Goal: Task Accomplishment & Management: Manage account settings

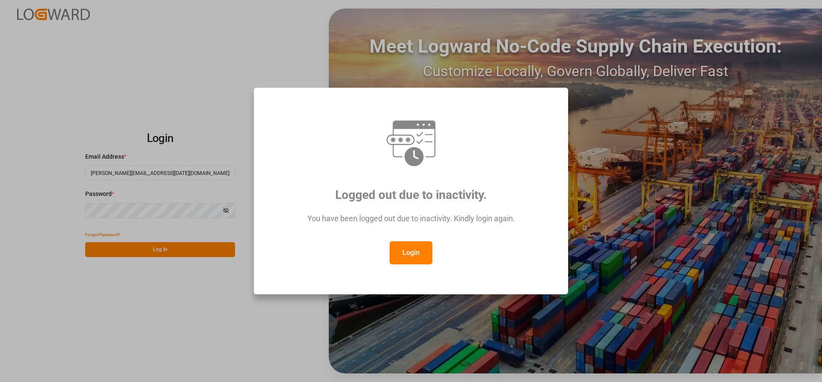
click at [402, 256] on button "Login" at bounding box center [411, 252] width 43 height 23
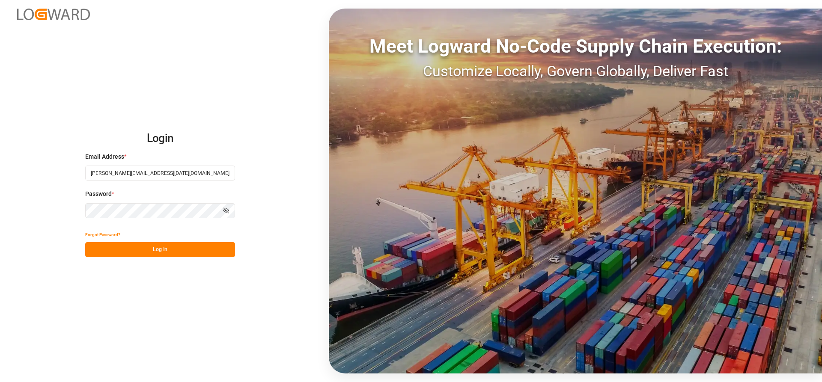
click at [117, 253] on button "Log In" at bounding box center [160, 249] width 150 height 15
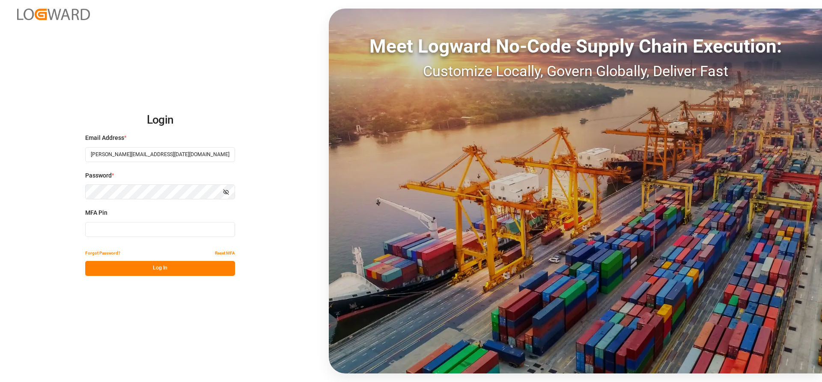
click at [101, 232] on input at bounding box center [160, 229] width 150 height 15
click at [113, 232] on input at bounding box center [160, 229] width 150 height 15
type input "677778"
click at [104, 262] on button "Log In" at bounding box center [160, 268] width 150 height 15
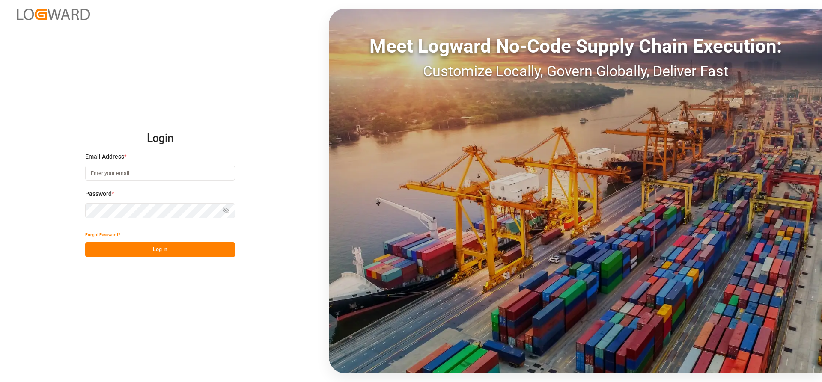
type input "[PERSON_NAME][EMAIL_ADDRESS][DATE][DOMAIN_NAME]"
click at [126, 251] on button "Log In" at bounding box center [160, 249] width 150 height 15
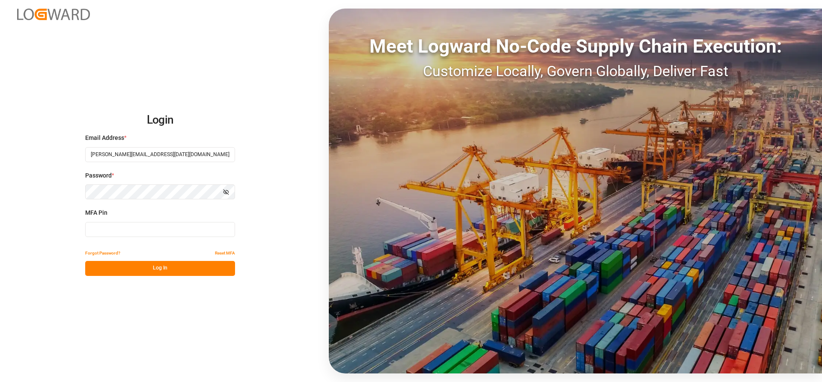
click at [106, 230] on input at bounding box center [160, 229] width 150 height 15
type input "700518"
click at [155, 266] on button "Log In" at bounding box center [160, 268] width 150 height 15
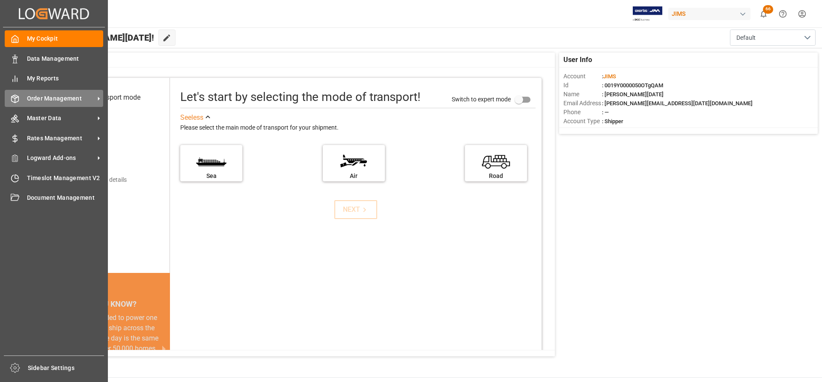
click at [53, 98] on span "Order Management" at bounding box center [61, 98] width 68 height 9
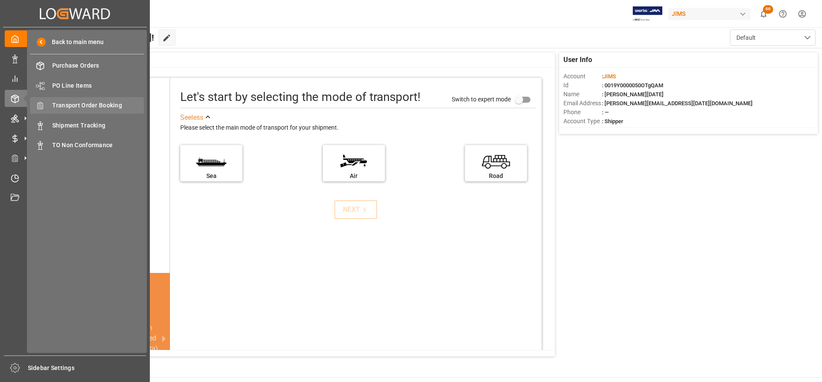
click at [94, 106] on span "Transport Order Booking" at bounding box center [98, 105] width 92 height 9
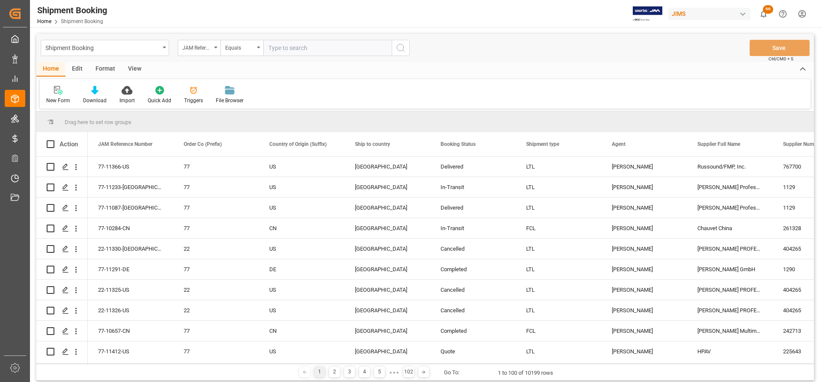
click at [272, 49] on input "text" at bounding box center [327, 48] width 128 height 16
type input "77-11233-[GEOGRAPHIC_DATA]"
click at [400, 48] on icon "search button" at bounding box center [401, 48] width 10 height 10
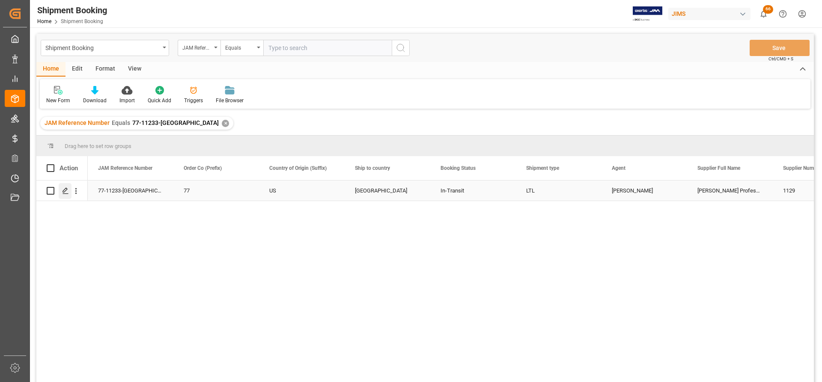
click at [67, 191] on icon "Press SPACE to select this row." at bounding box center [65, 191] width 7 height 7
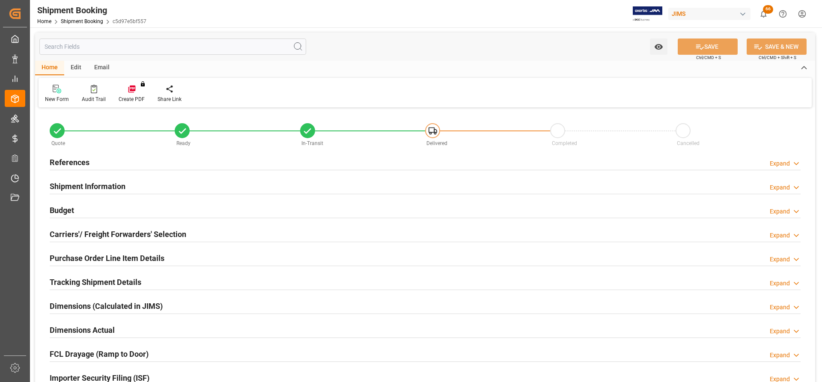
type input "0"
type input "[DATE]"
click at [66, 159] on h2 "References" at bounding box center [70, 163] width 40 height 12
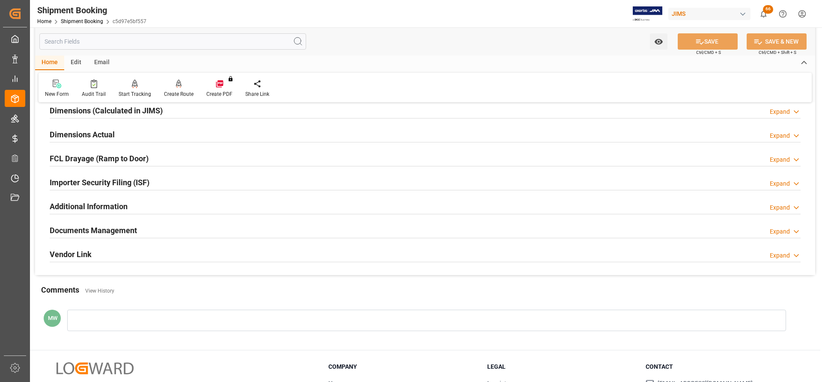
scroll to position [385, 0]
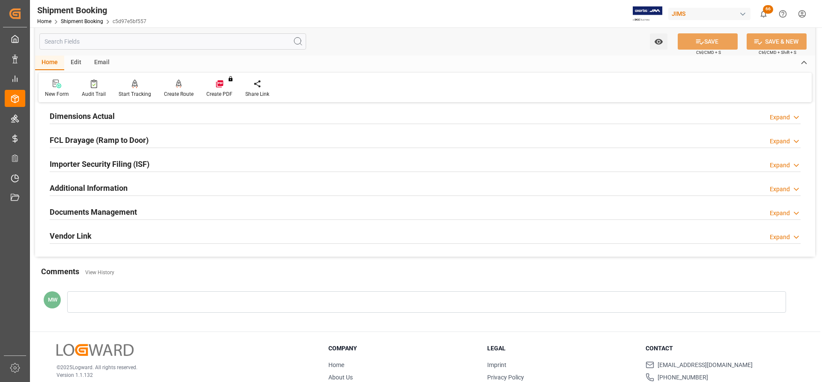
drag, startPoint x: 79, startPoint y: 208, endPoint x: 89, endPoint y: 209, distance: 9.5
click at [79, 208] on h2 "Documents Management" at bounding box center [93, 212] width 87 height 12
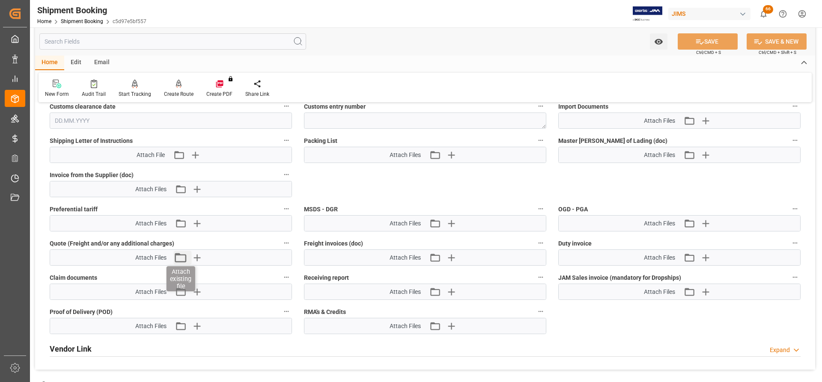
scroll to position [642, 0]
click at [197, 187] on icon "button" at bounding box center [197, 189] width 8 height 8
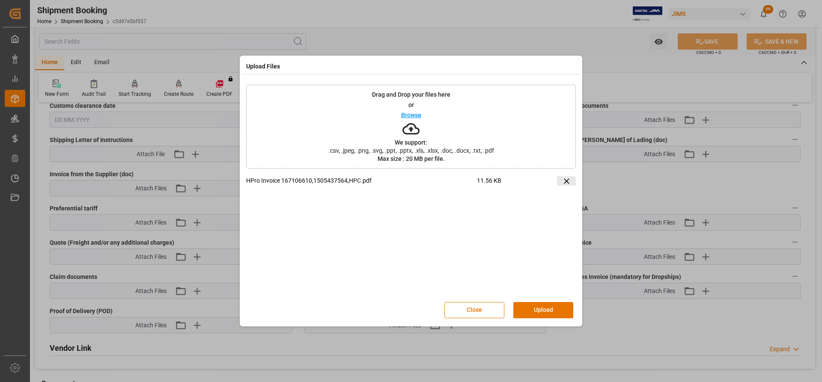
click at [571, 185] on icon at bounding box center [566, 181] width 9 height 9
click at [572, 181] on button at bounding box center [566, 180] width 19 height 9
click at [577, 176] on div "Drag and Drop your files here or Browse We support: .csv, .jpeg, .png, .svg, .p…" at bounding box center [411, 202] width 338 height 244
click at [566, 186] on div at bounding box center [564, 183] width 23 height 15
click at [564, 181] on icon at bounding box center [566, 181] width 9 height 9
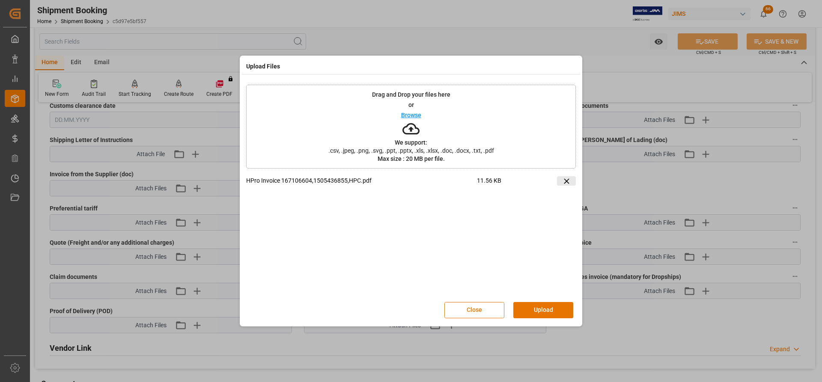
click at [562, 182] on icon at bounding box center [566, 181] width 9 height 9
click at [563, 185] on icon at bounding box center [566, 181] width 9 height 9
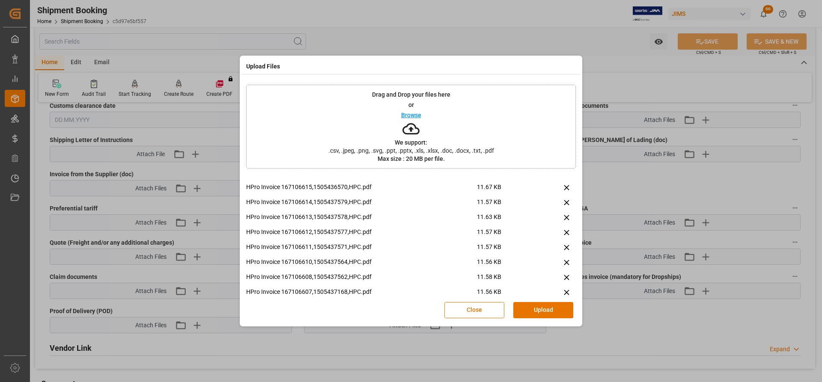
scroll to position [0, 0]
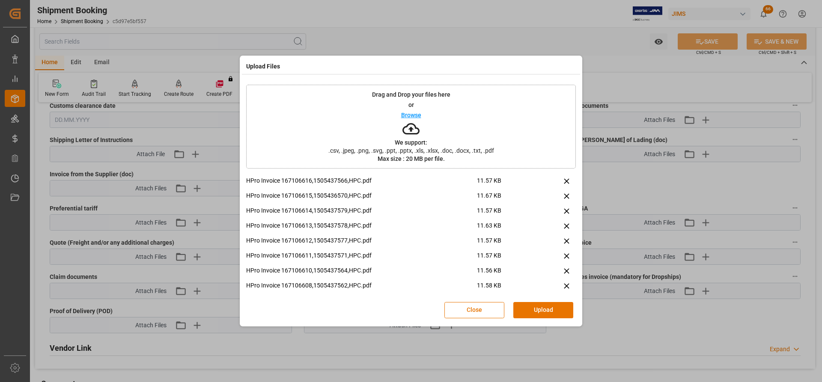
click at [276, 183] on p "HPro Invoice 167106616,1505437566,HPC.pdf" at bounding box center [361, 180] width 231 height 9
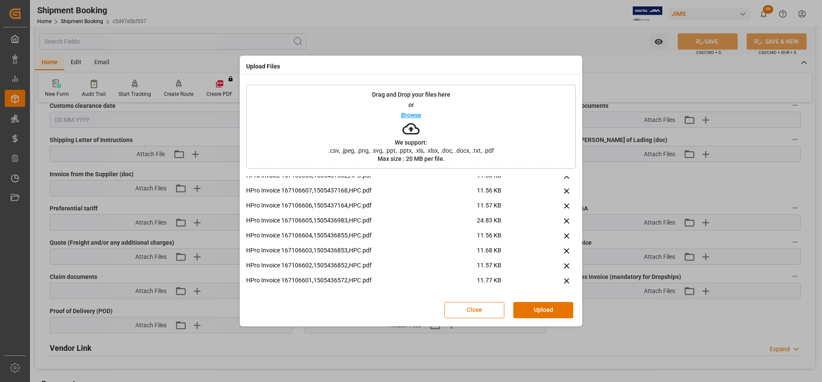
scroll to position [111, 0]
click at [533, 312] on button "Upload" at bounding box center [543, 310] width 60 height 16
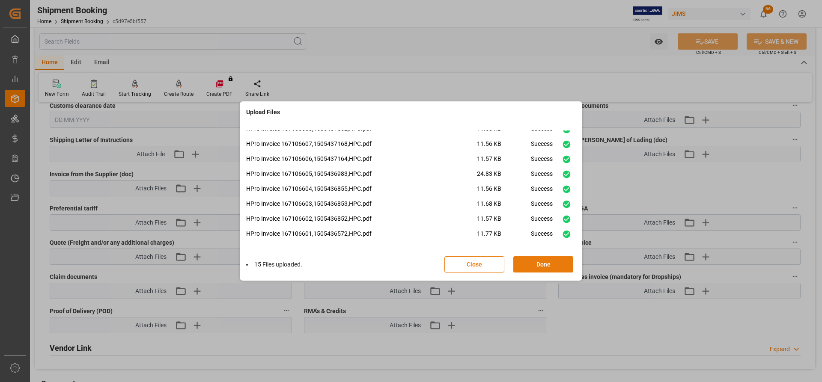
click at [530, 267] on button "Done" at bounding box center [543, 264] width 60 height 16
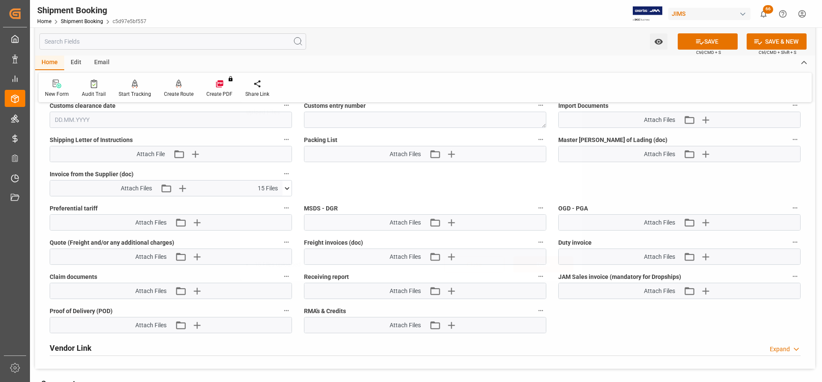
scroll to position [0, 0]
click at [720, 39] on button "SAVE" at bounding box center [708, 41] width 60 height 16
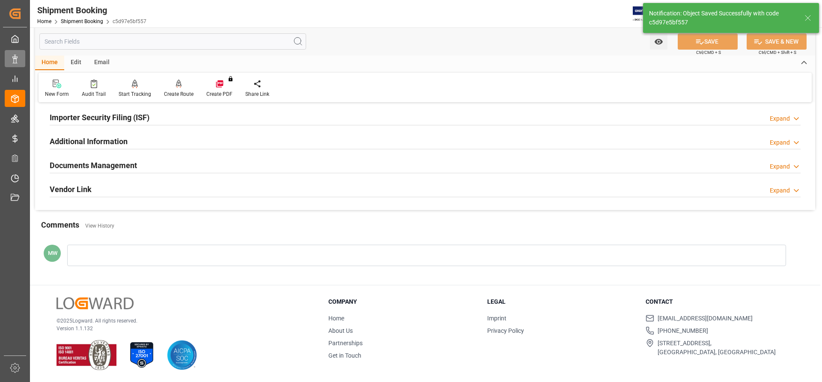
scroll to position [102, 0]
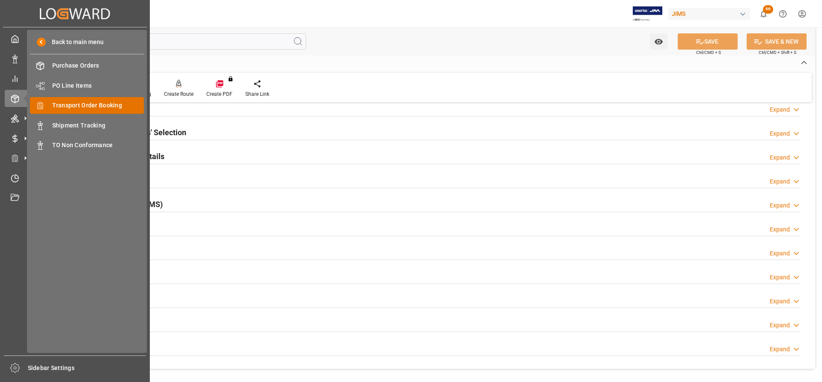
click at [66, 106] on span "Transport Order Booking" at bounding box center [98, 105] width 92 height 9
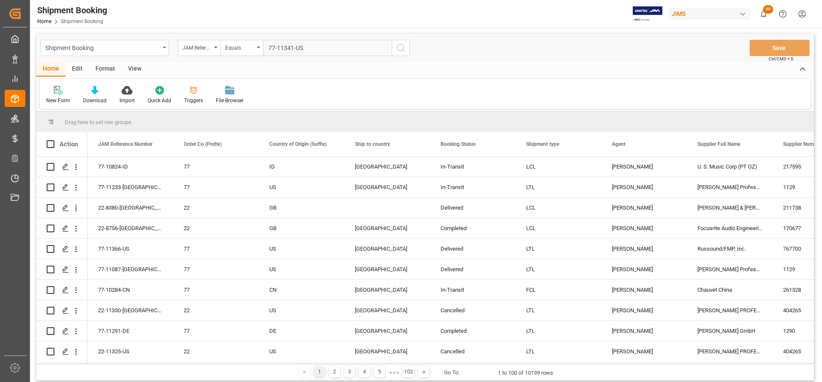
type input "77-11341-US"
click at [406, 48] on button "search button" at bounding box center [401, 48] width 18 height 16
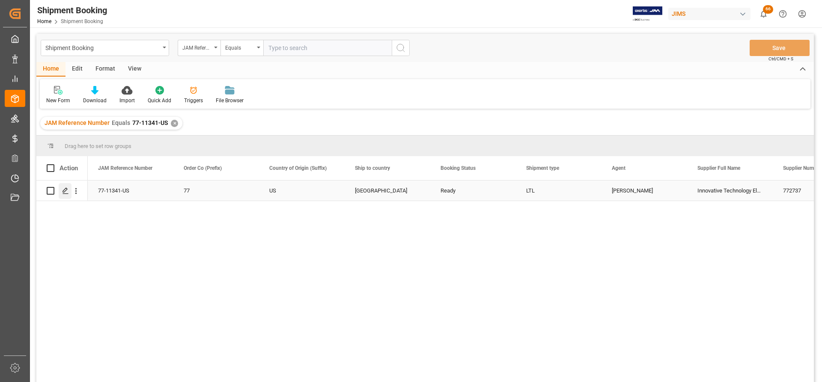
click at [62, 188] on div "Press SPACE to select this row." at bounding box center [65, 191] width 13 height 16
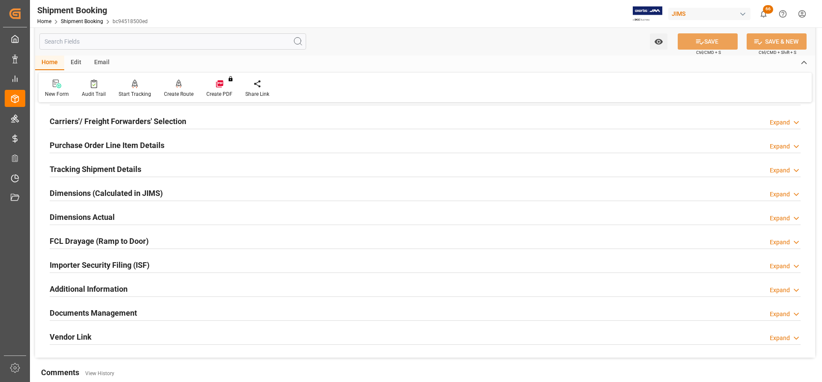
scroll to position [171, 0]
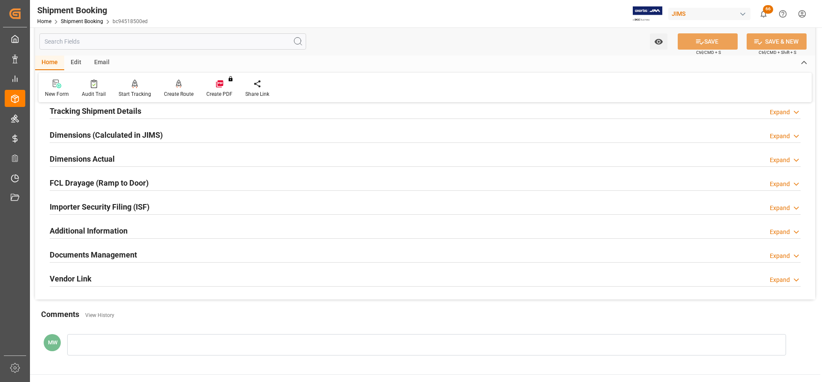
click at [102, 257] on h2 "Documents Management" at bounding box center [93, 255] width 87 height 12
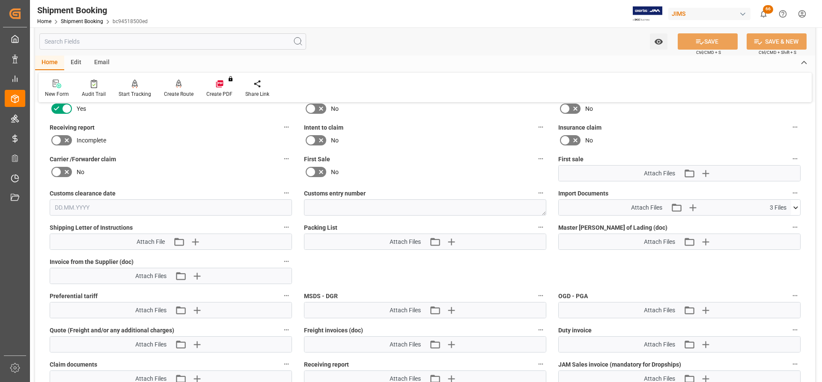
scroll to position [385, 0]
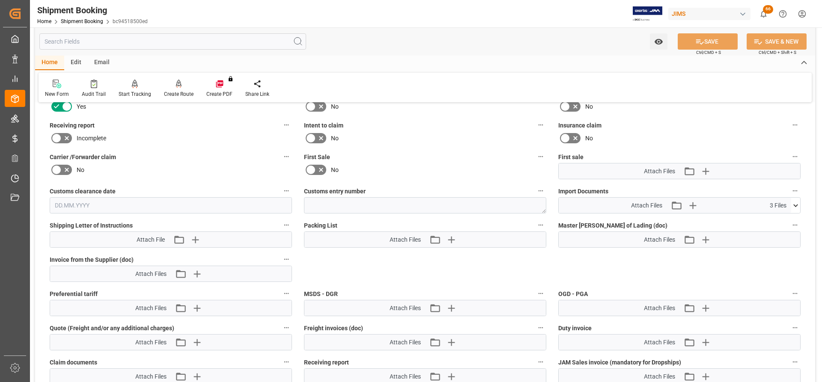
click at [800, 202] on div "Attach Files Attach existing file Upload new file 3 Files Country of Origin St.…" at bounding box center [679, 205] width 242 height 16
click at [795, 203] on icon at bounding box center [795, 205] width 9 height 9
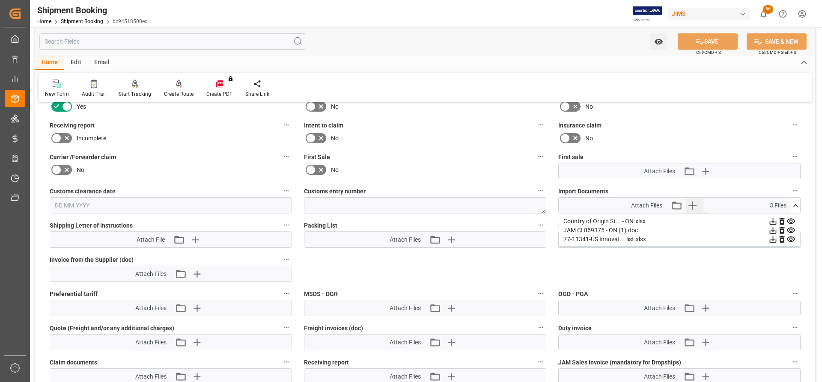
click at [692, 206] on icon "button" at bounding box center [692, 206] width 8 height 8
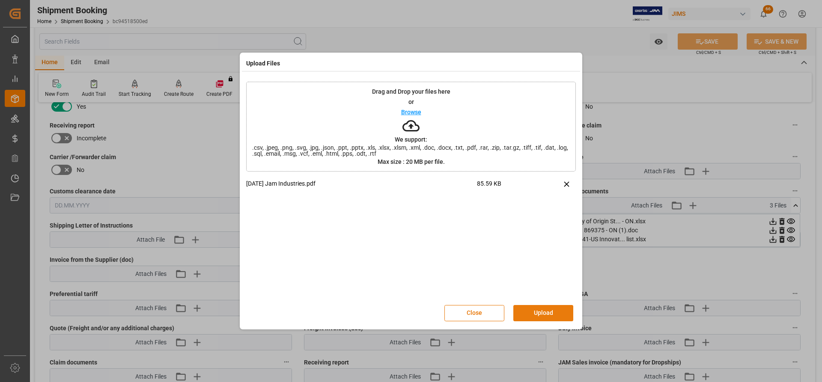
click at [530, 316] on button "Upload" at bounding box center [543, 313] width 60 height 16
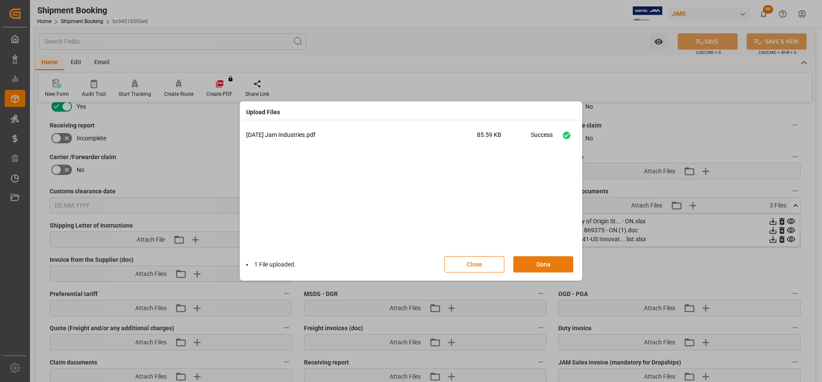
click at [530, 266] on button "Done" at bounding box center [543, 264] width 60 height 16
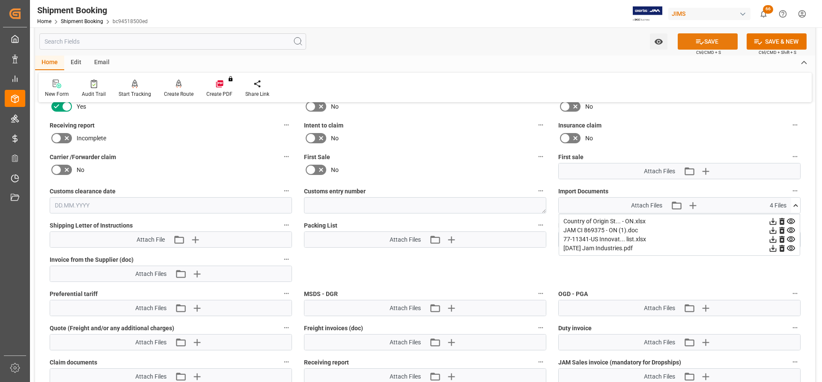
click at [718, 42] on button "SAVE" at bounding box center [708, 41] width 60 height 16
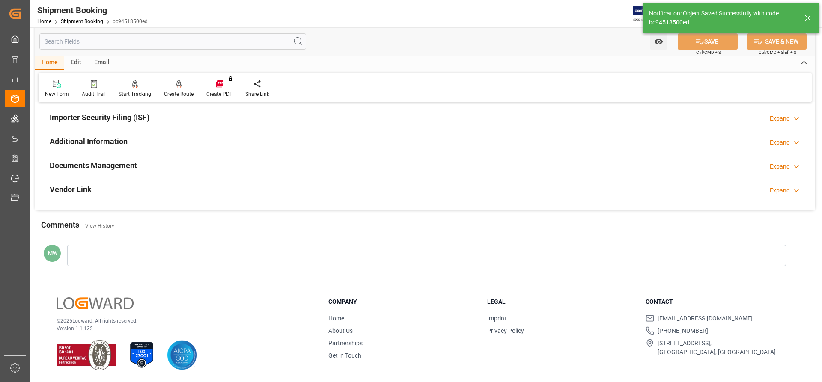
scroll to position [260, 0]
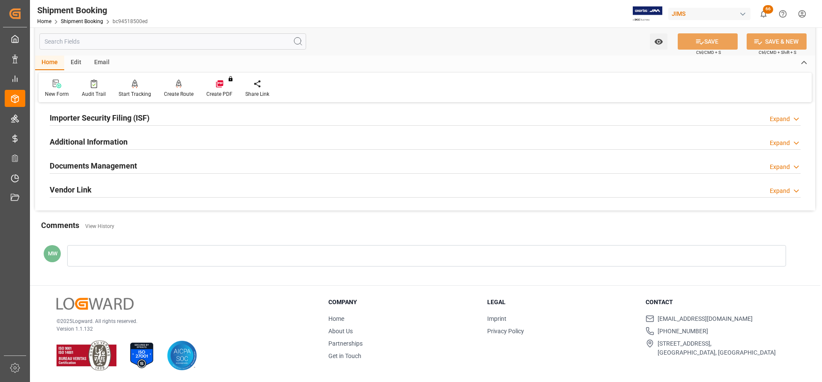
click at [98, 164] on h2 "Documents Management" at bounding box center [93, 166] width 87 height 12
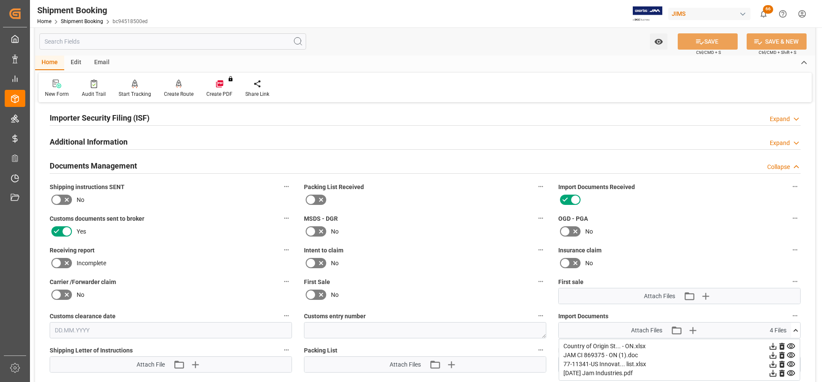
scroll to position [385, 0]
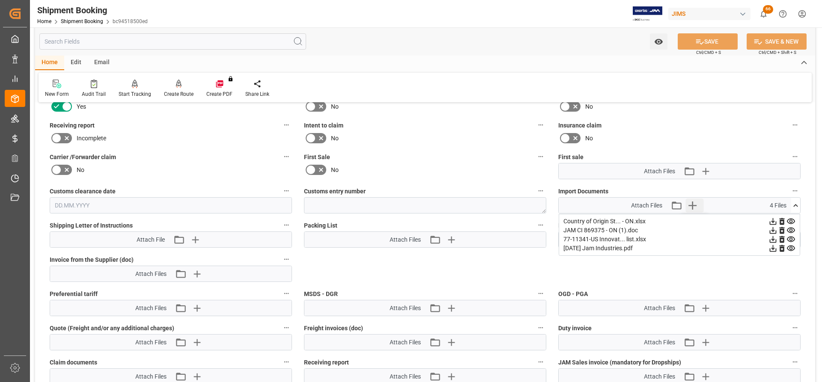
click at [693, 206] on icon "button" at bounding box center [692, 206] width 14 height 14
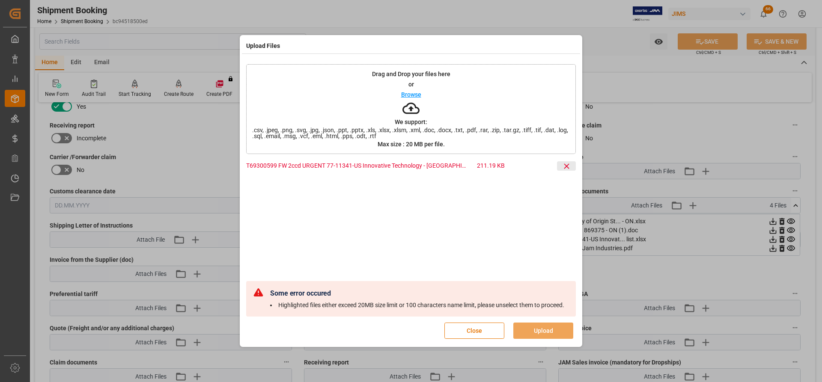
click at [564, 165] on icon at bounding box center [566, 166] width 9 height 9
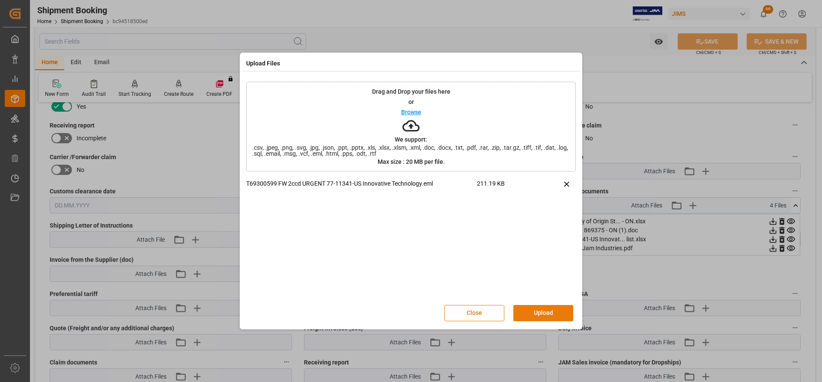
click at [538, 316] on button "Upload" at bounding box center [543, 313] width 60 height 16
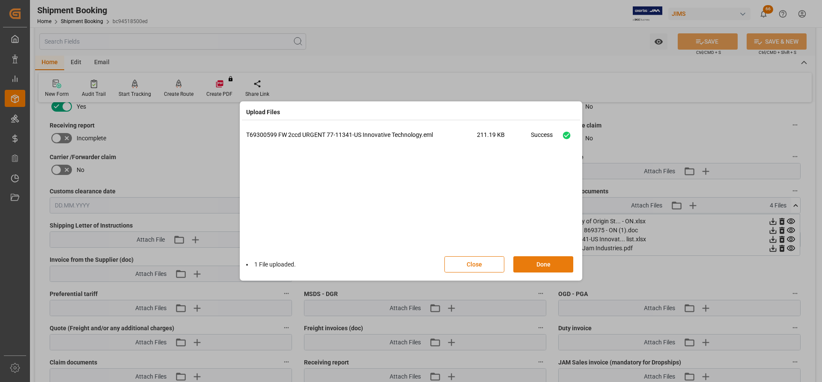
click at [523, 263] on button "Done" at bounding box center [543, 264] width 60 height 16
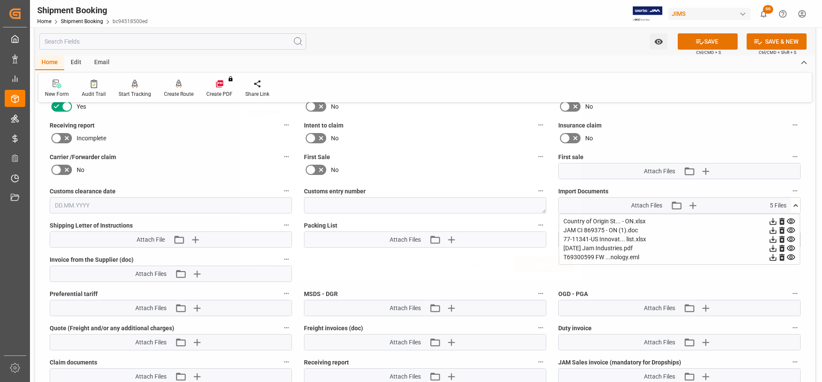
click at [714, 42] on button "SAVE" at bounding box center [708, 41] width 60 height 16
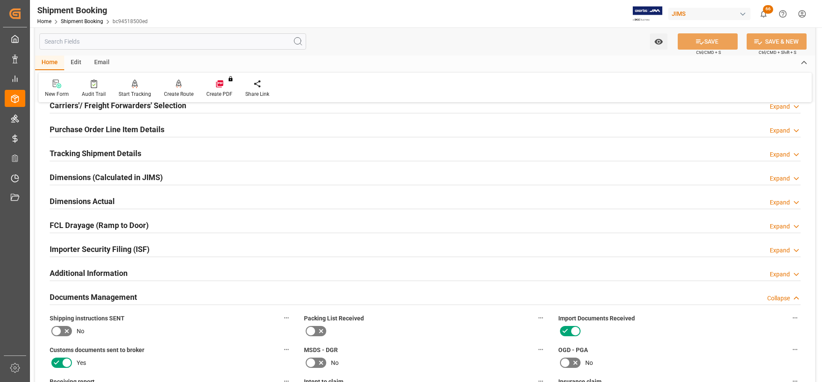
scroll to position [128, 0]
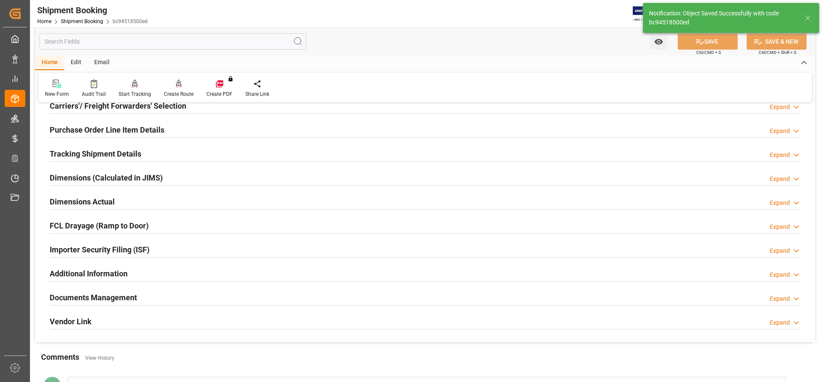
click at [86, 161] on div "Tracking Shipment Details" at bounding box center [96, 153] width 92 height 16
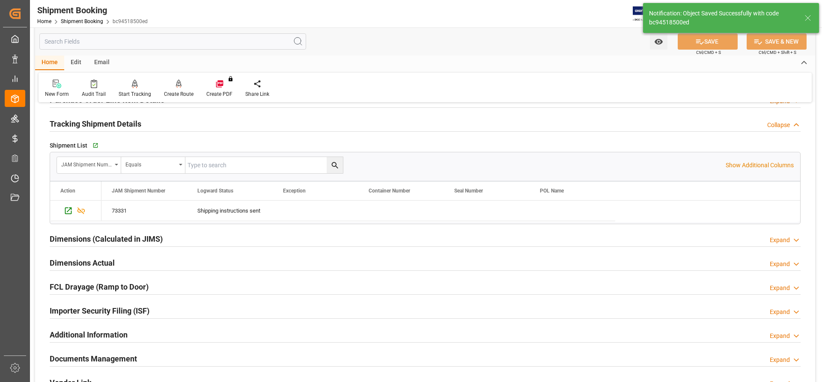
scroll to position [171, 0]
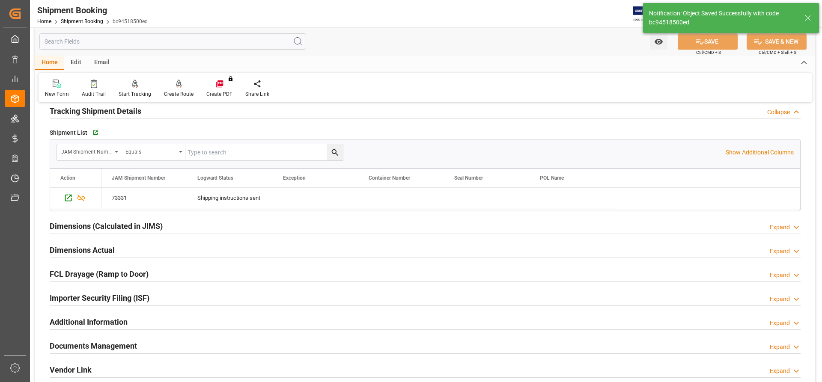
click at [69, 243] on div "Dimensions Actual" at bounding box center [82, 249] width 65 height 16
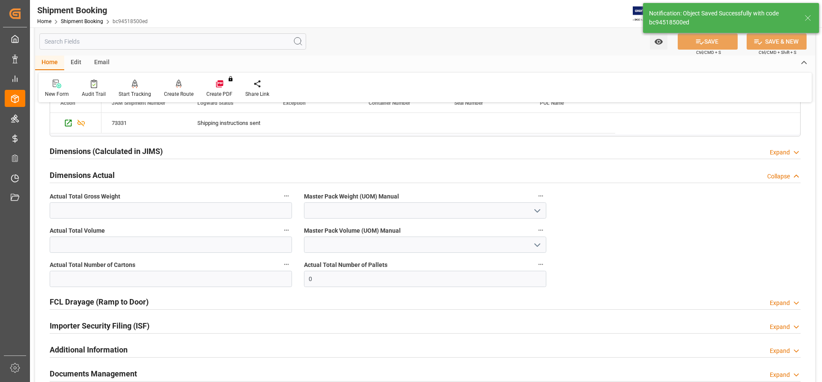
scroll to position [257, 0]
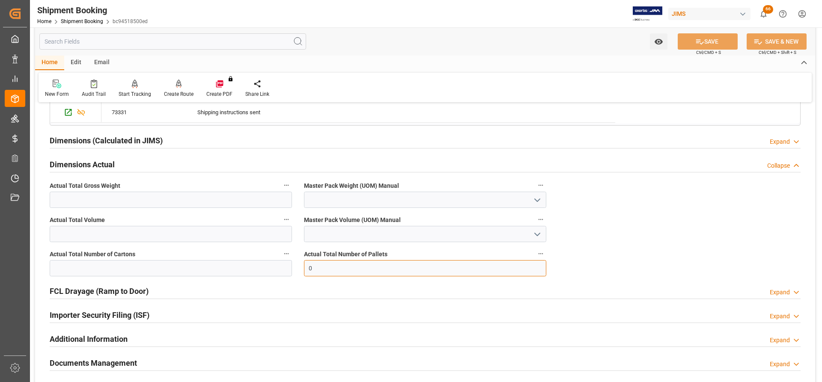
drag, startPoint x: 324, startPoint y: 268, endPoint x: 273, endPoint y: 268, distance: 50.9
click at [273, 268] on div "Quote Ready In-Transit Delivered Completed Cancelled References Expand JAM Refe…" at bounding box center [425, 130] width 780 height 555
type input "1"
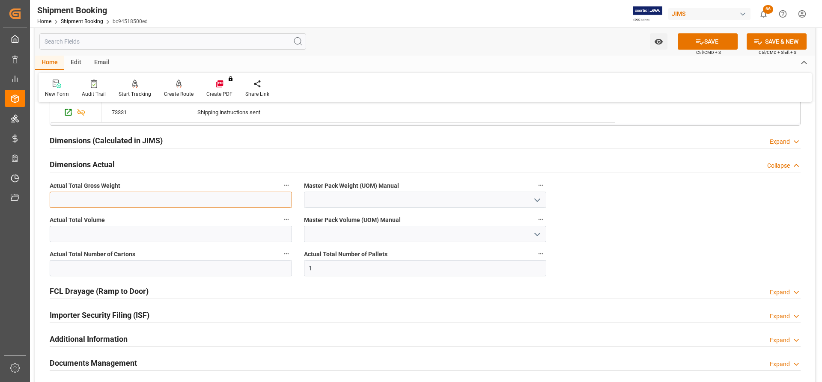
click at [74, 200] on input "text" at bounding box center [171, 200] width 242 height 16
type input "217"
click at [534, 198] on icon "open menu" at bounding box center [537, 200] width 10 height 10
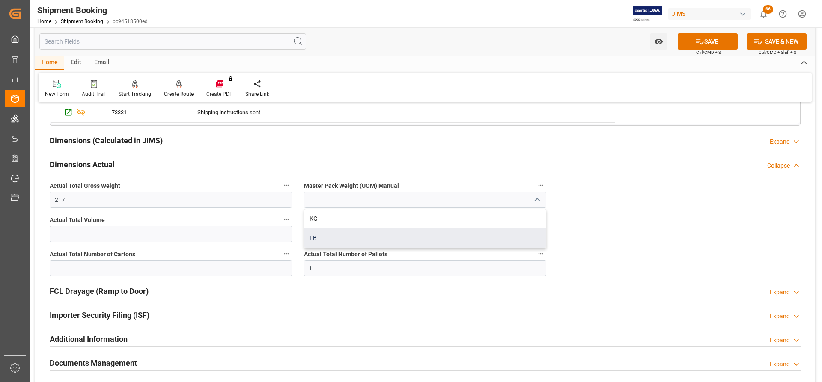
click at [320, 242] on div "LB" at bounding box center [424, 238] width 241 height 19
type input "LB"
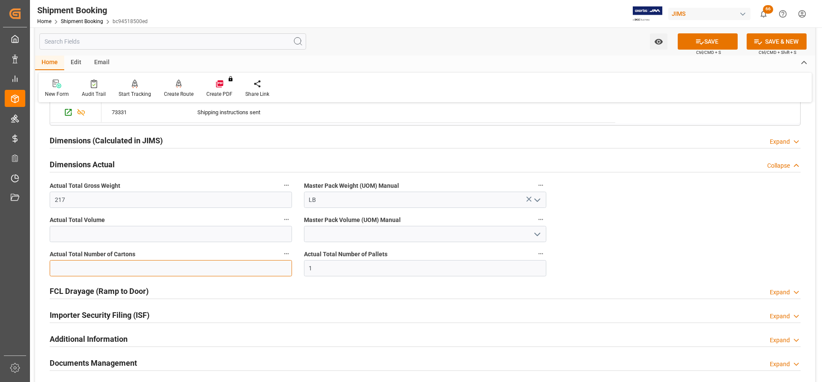
click at [54, 268] on input "text" at bounding box center [171, 268] width 242 height 16
type input "2"
drag, startPoint x: 709, startPoint y: 43, endPoint x: 580, endPoint y: 57, distance: 130.1
click at [709, 43] on button "SAVE" at bounding box center [708, 41] width 60 height 16
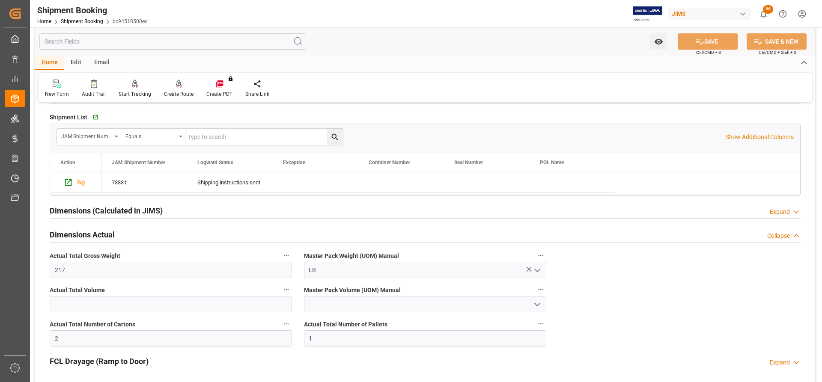
scroll to position [0, 0]
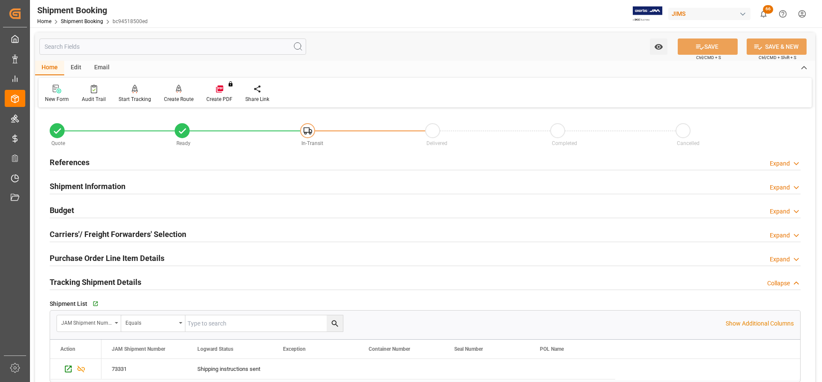
click at [81, 185] on h2 "Shipment Information" at bounding box center [88, 187] width 76 height 12
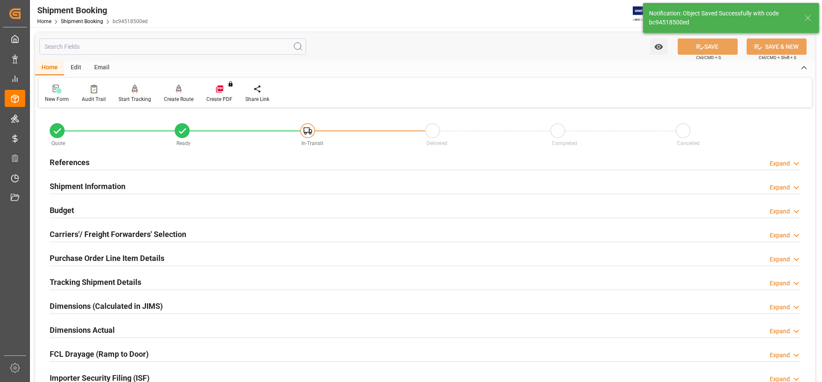
click at [71, 186] on h2 "Shipment Information" at bounding box center [88, 187] width 76 height 12
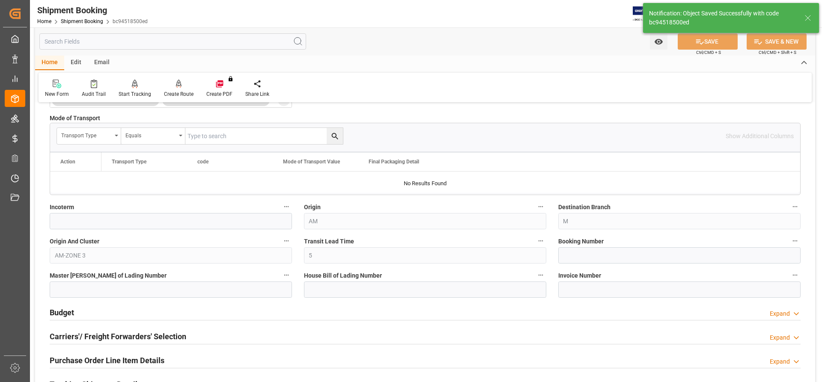
scroll to position [257, 0]
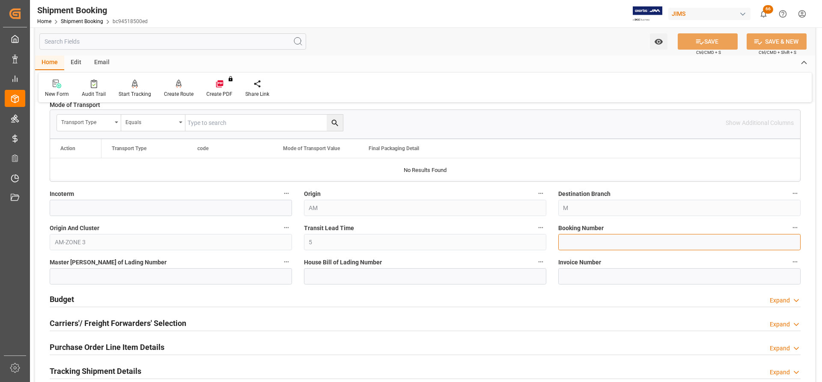
click at [563, 247] on input at bounding box center [679, 242] width 242 height 16
type input "884868520443"
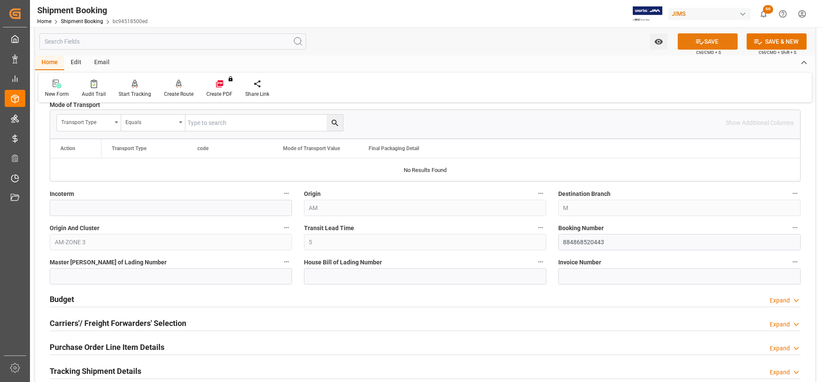
click at [710, 42] on button "SAVE" at bounding box center [708, 41] width 60 height 16
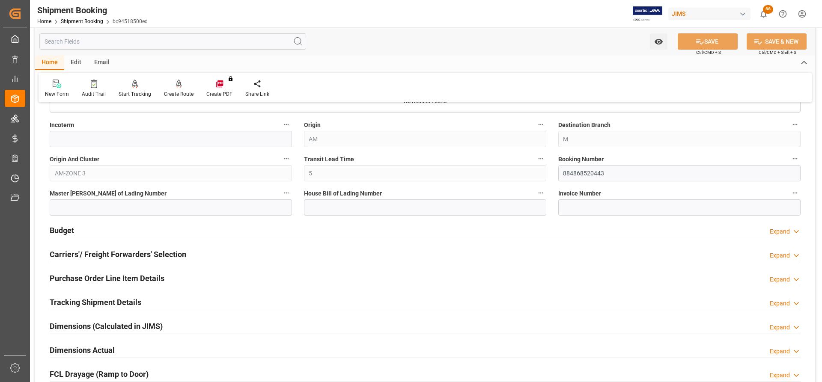
scroll to position [385, 0]
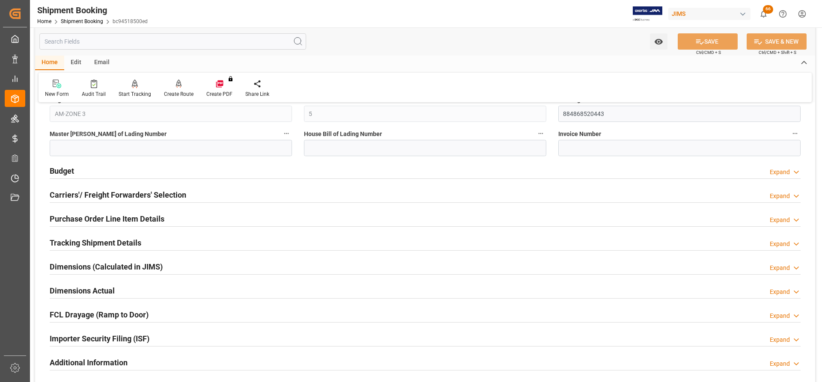
click at [59, 171] on h2 "Budget" at bounding box center [62, 171] width 24 height 12
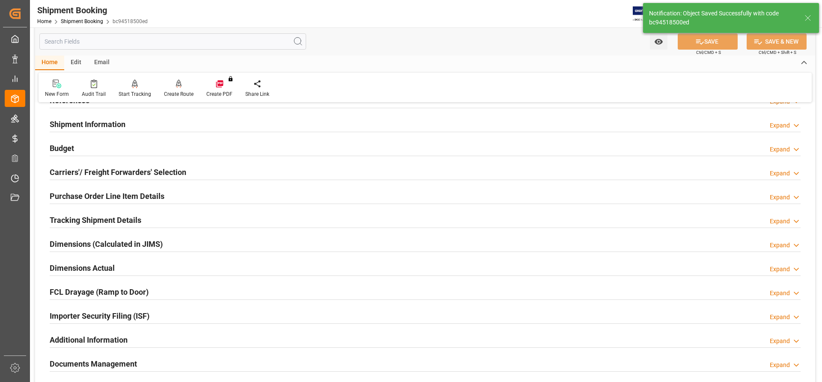
scroll to position [0, 0]
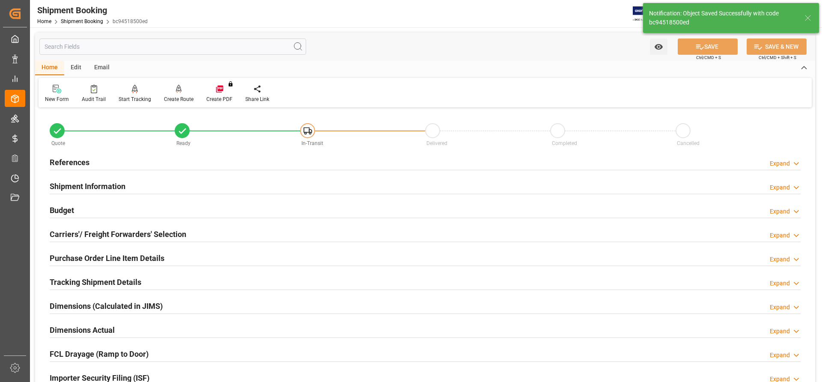
click at [60, 211] on h2 "Budget" at bounding box center [62, 211] width 24 height 12
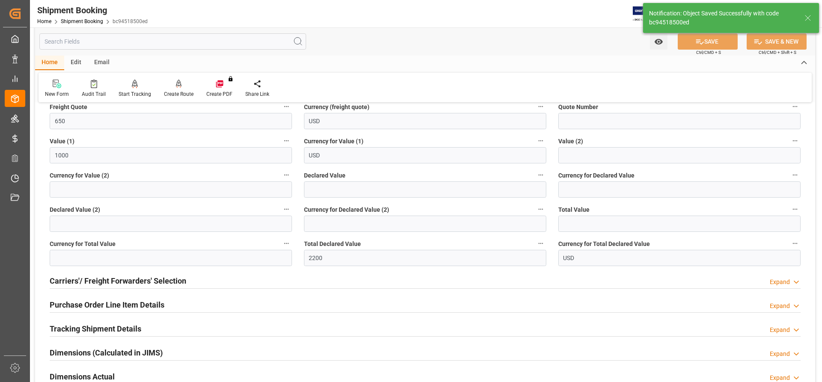
scroll to position [171, 0]
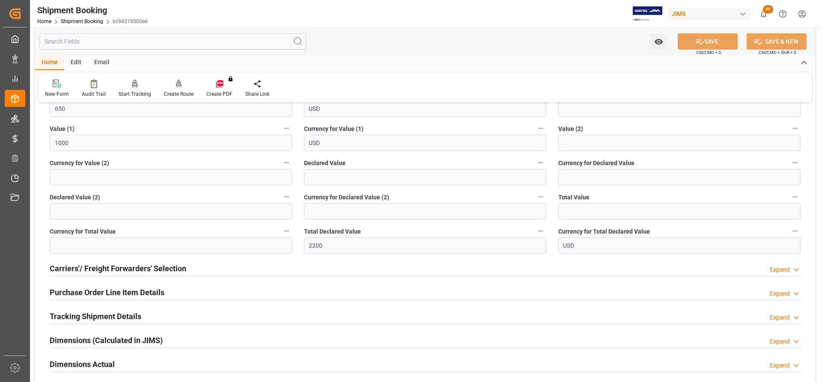
click at [73, 270] on h2 "Carriers'/ Freight Forwarders' Selection" at bounding box center [118, 269] width 137 height 12
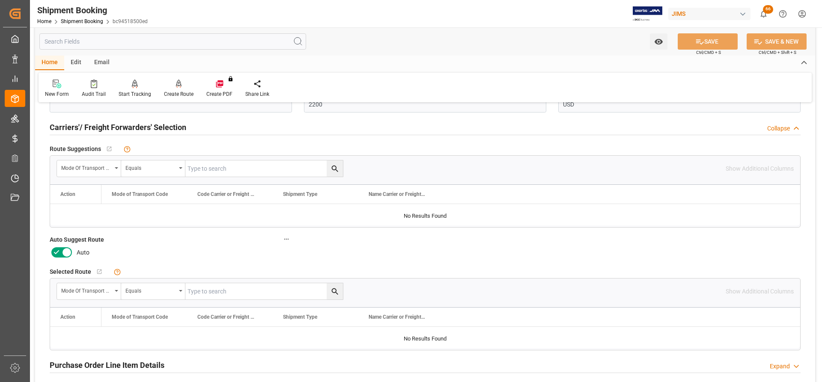
scroll to position [343, 0]
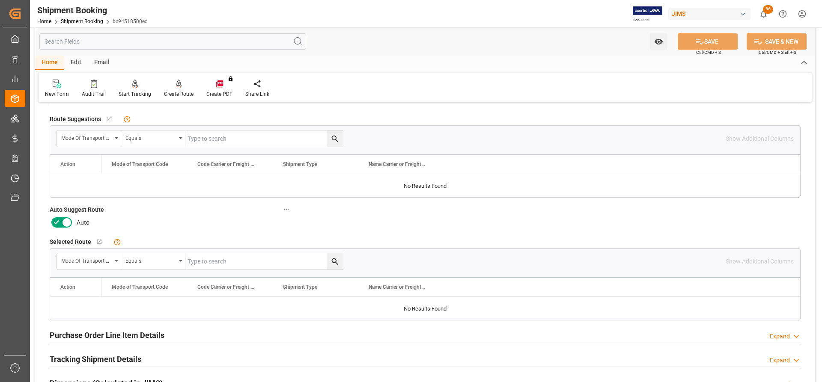
click at [67, 223] on icon at bounding box center [67, 223] width 4 height 4
click at [0, 0] on input "checkbox" at bounding box center [0, 0] width 0 height 0
click at [715, 43] on button "SAVE" at bounding box center [708, 41] width 60 height 16
click at [173, 91] on div "Create Route" at bounding box center [179, 94] width 30 height 8
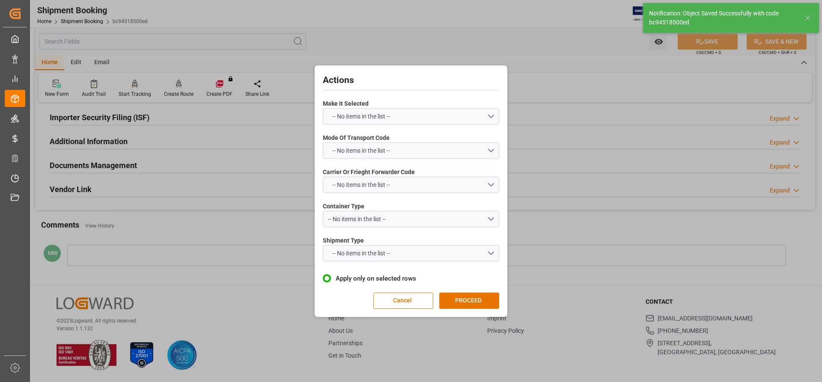
scroll to position [137, 0]
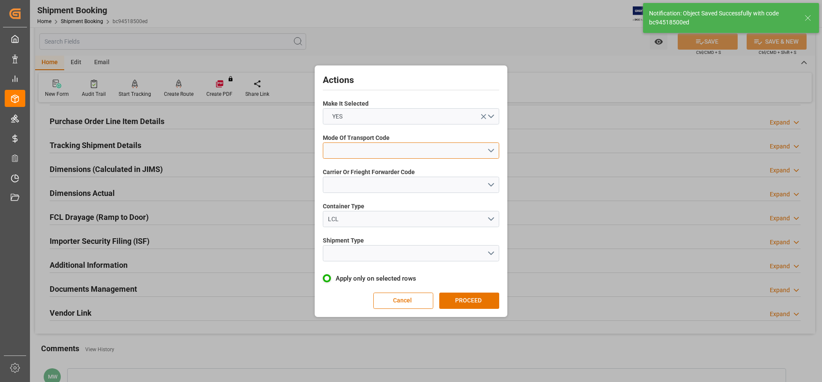
click at [435, 149] on button "open menu" at bounding box center [411, 151] width 176 height 16
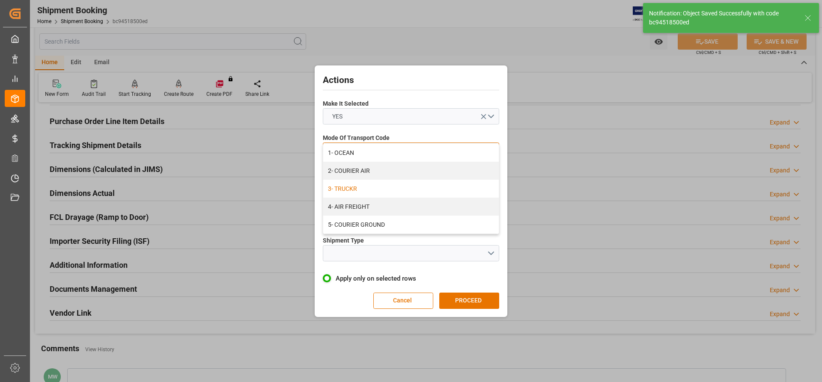
click at [359, 193] on div "3- TRUCKR" at bounding box center [411, 189] width 176 height 18
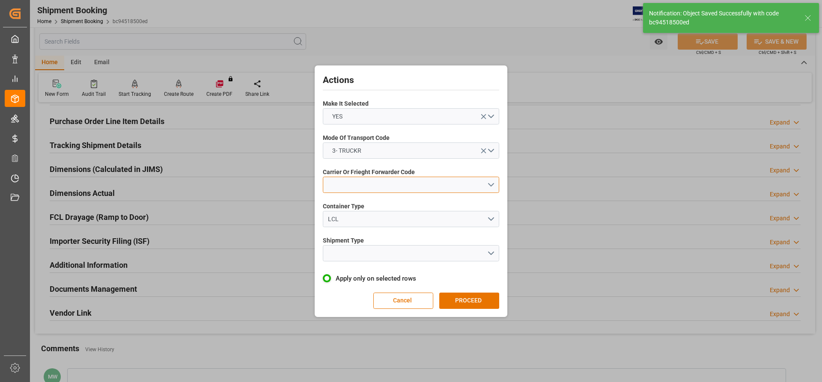
click at [359, 192] on button "open menu" at bounding box center [411, 185] width 176 height 16
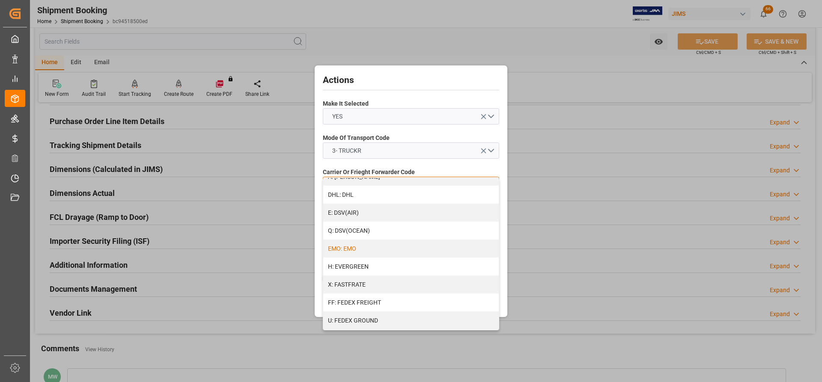
scroll to position [171, 0]
click at [367, 284] on div "U: FEDEX GROUND" at bounding box center [411, 286] width 176 height 18
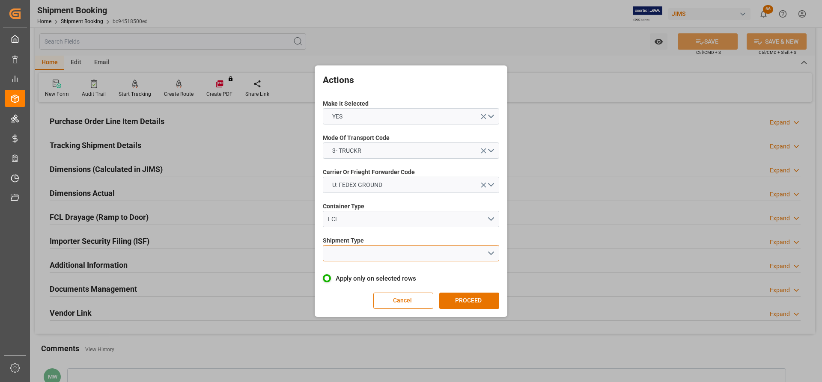
click at [350, 259] on button "open menu" at bounding box center [411, 253] width 176 height 16
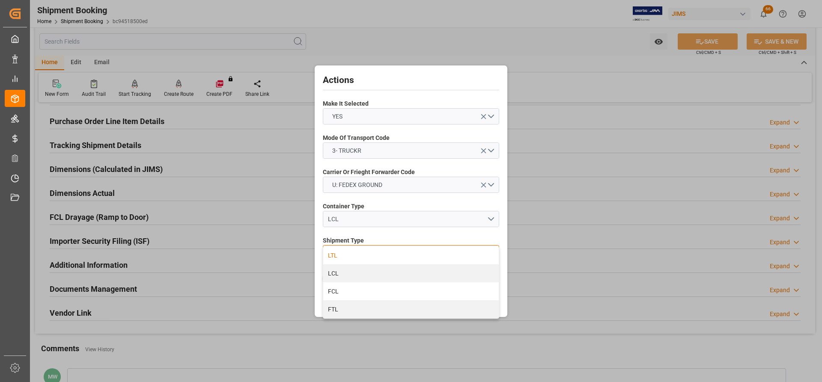
click at [337, 259] on div "LTL" at bounding box center [411, 256] width 176 height 18
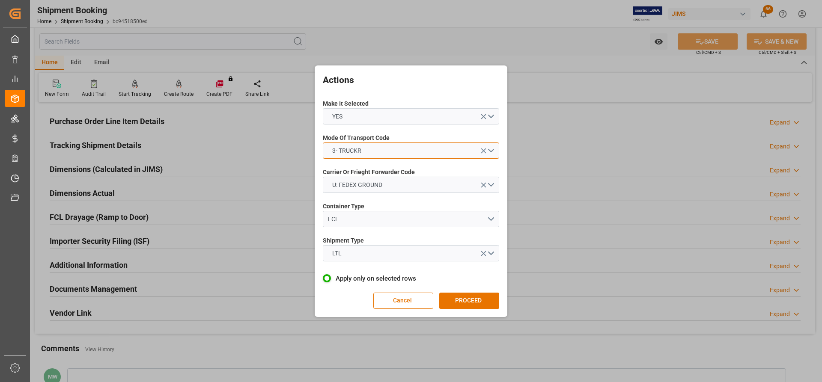
click at [397, 149] on button "3- TRUCKR" at bounding box center [411, 151] width 176 height 16
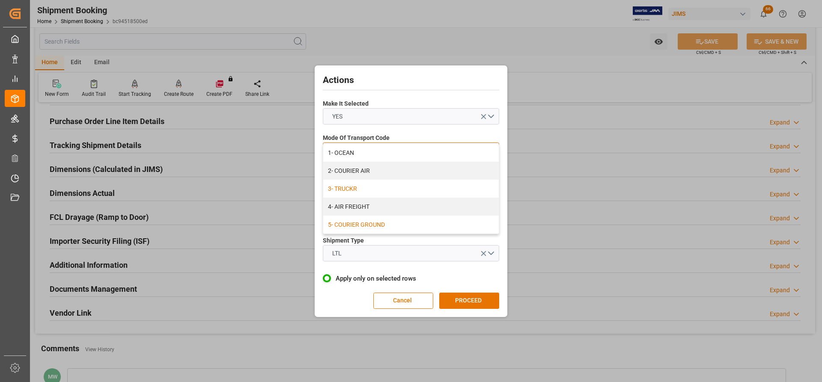
click at [350, 223] on div "5- COURIER GROUND" at bounding box center [411, 225] width 176 height 18
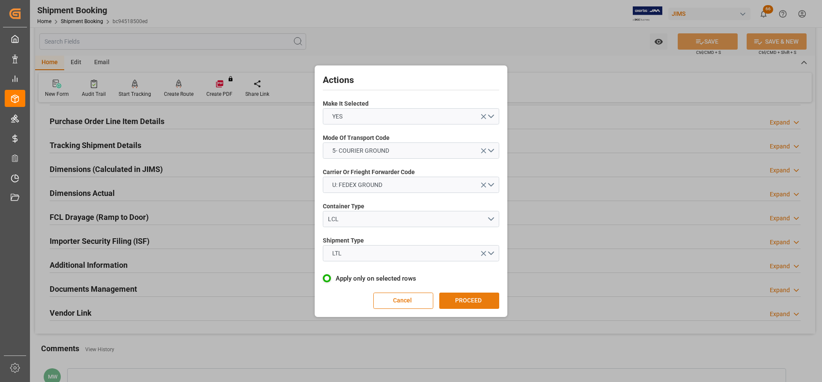
click at [459, 303] on button "PROCEED" at bounding box center [469, 301] width 60 height 16
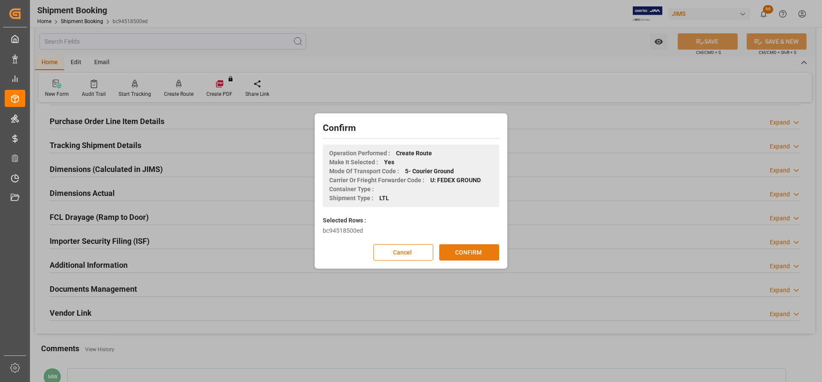
click at [454, 253] on button "CONFIRM" at bounding box center [469, 252] width 60 height 16
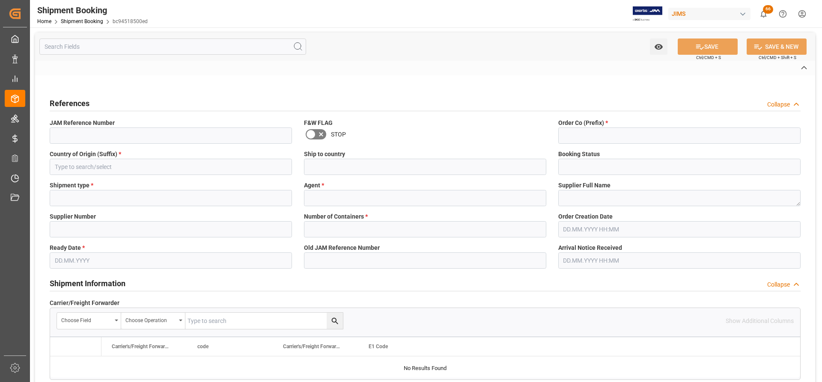
type input "77-11341-US"
type input "77"
type input "US"
type input "[GEOGRAPHIC_DATA]"
type input "Ready"
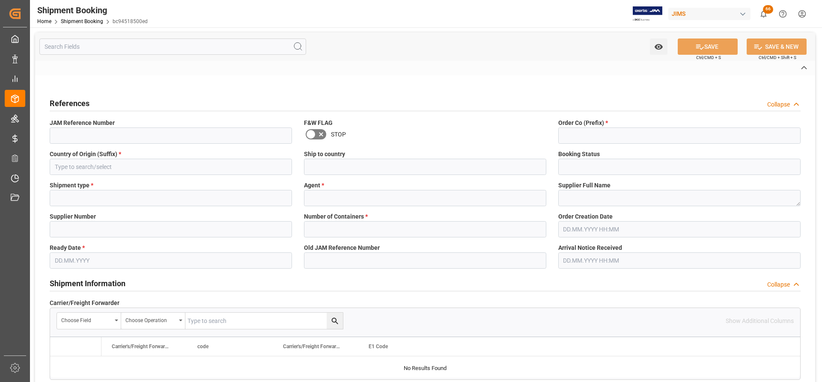
type input "LTL"
type input "[PERSON_NAME]"
type textarea "Innovative Technology Electronics ([GEOGRAPHIC_DATA])"
type input "772737"
type input "U"
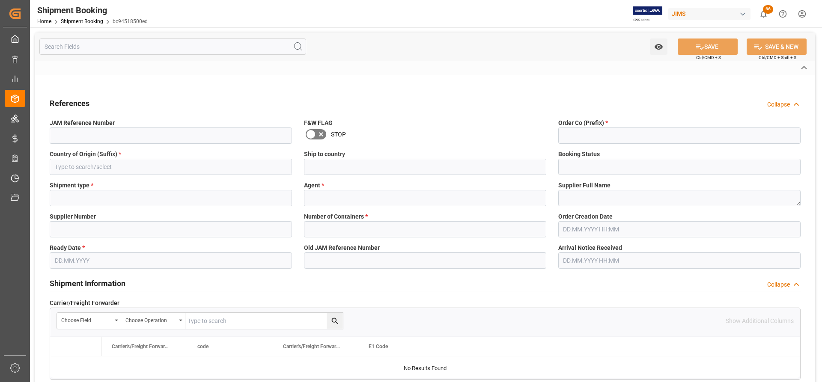
type input "FEDEX GROUND"
type input "AM"
type input "M"
type input "AM-ZONE 3"
type input "884868520443"
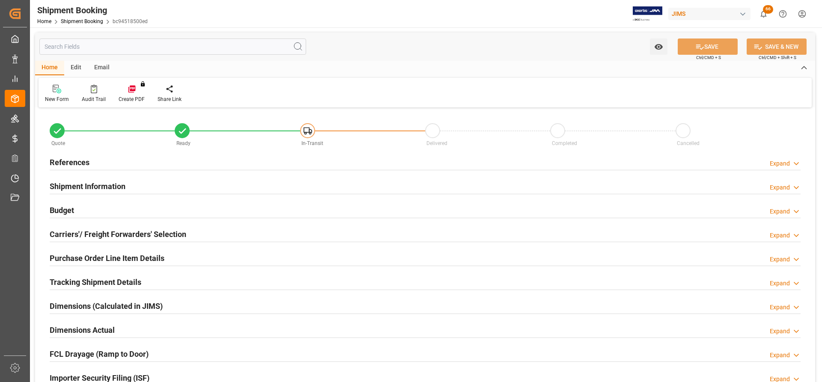
type input "0"
type input "5"
type input "[DATE]"
click at [73, 161] on h2 "References" at bounding box center [70, 163] width 40 height 12
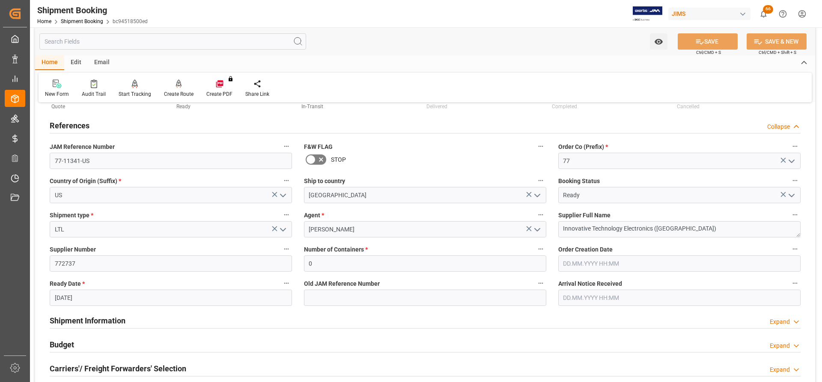
scroll to position [86, 0]
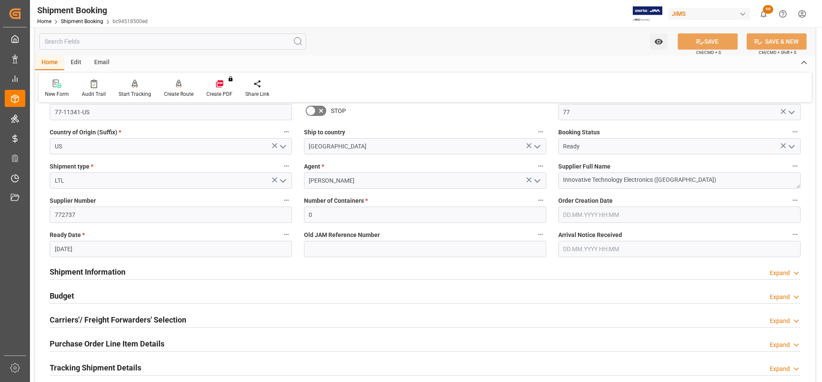
click at [64, 271] on h2 "Shipment Information" at bounding box center [88, 272] width 76 height 12
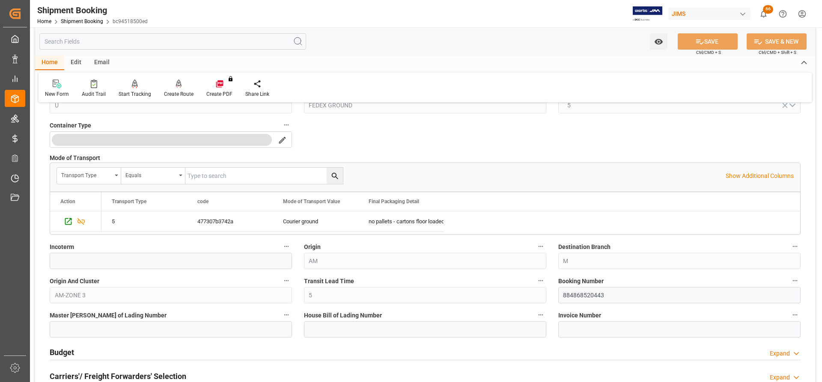
scroll to position [385, 0]
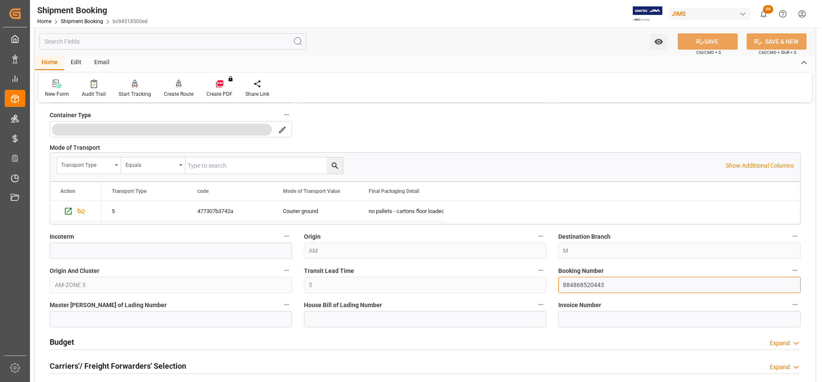
click at [536, 287] on div "Quote Ready In-Transit Delivered Completed Cancelled References Collapse JAM Re…" at bounding box center [425, 164] width 780 height 878
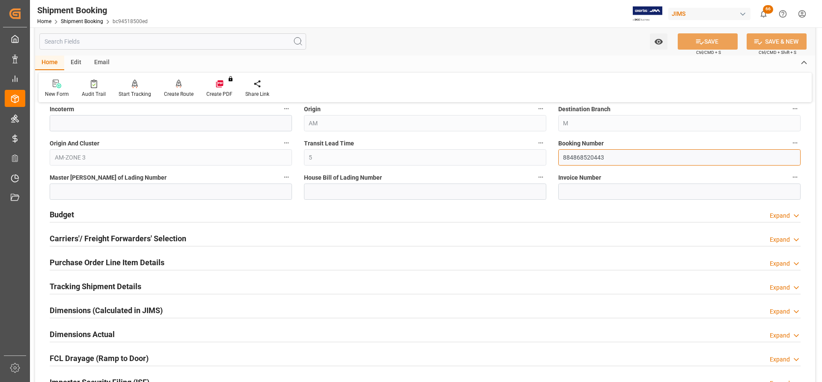
scroll to position [557, 0]
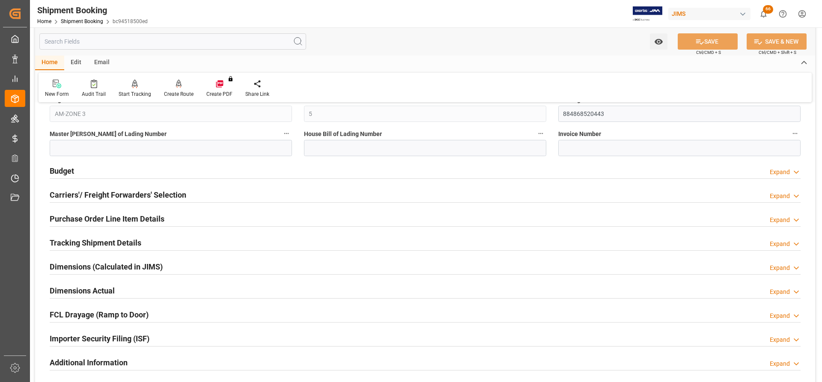
click at [92, 188] on div "Carriers'/ Freight Forwarders' Selection" at bounding box center [118, 194] width 137 height 16
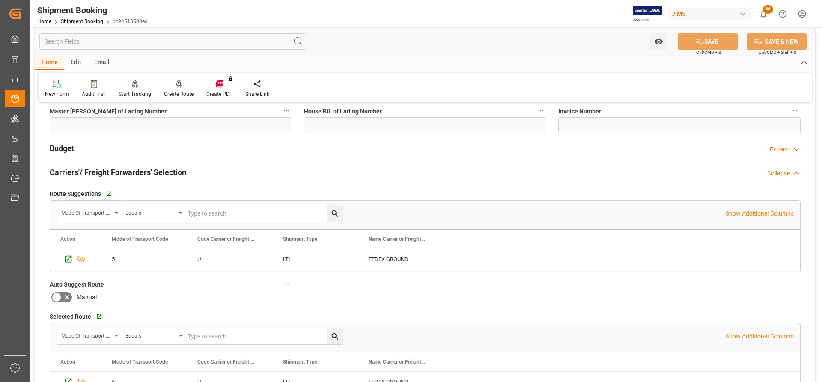
scroll to position [642, 0]
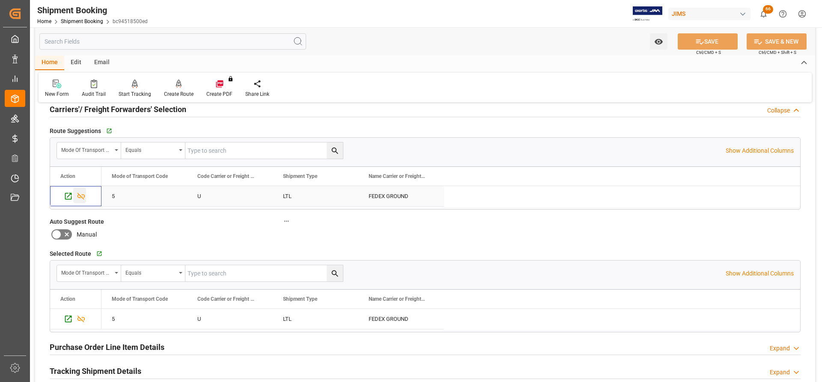
click at [79, 197] on icon "Press SPACE to select this row." at bounding box center [81, 196] width 9 height 9
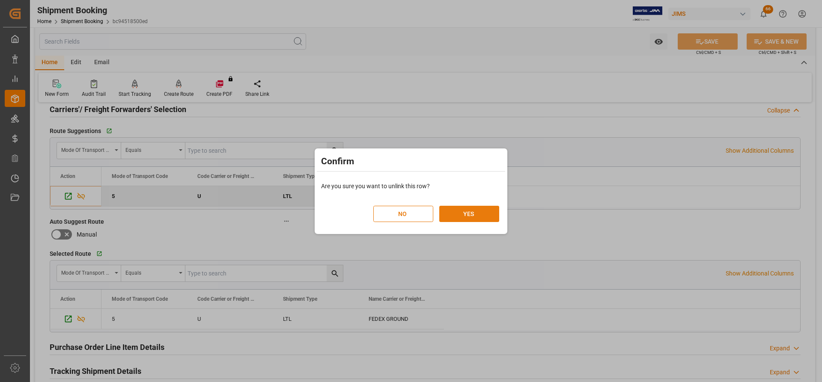
click at [458, 218] on button "YES" at bounding box center [469, 214] width 60 height 16
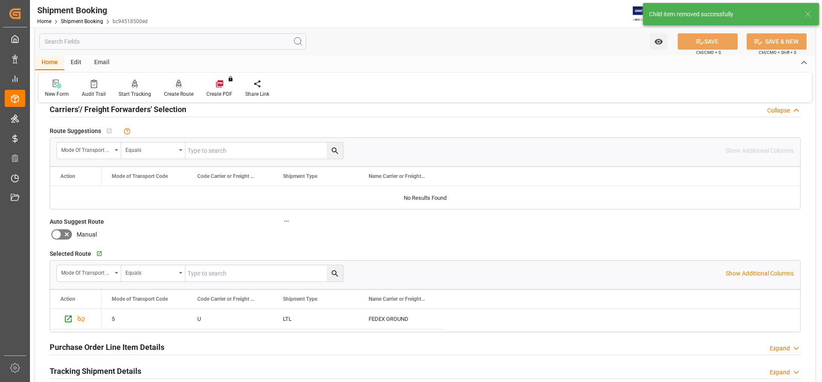
click at [176, 88] on icon at bounding box center [179, 84] width 6 height 9
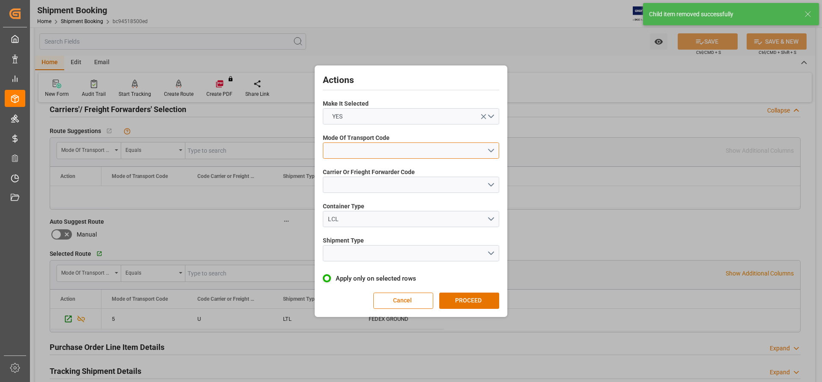
click at [442, 157] on button "open menu" at bounding box center [411, 151] width 176 height 16
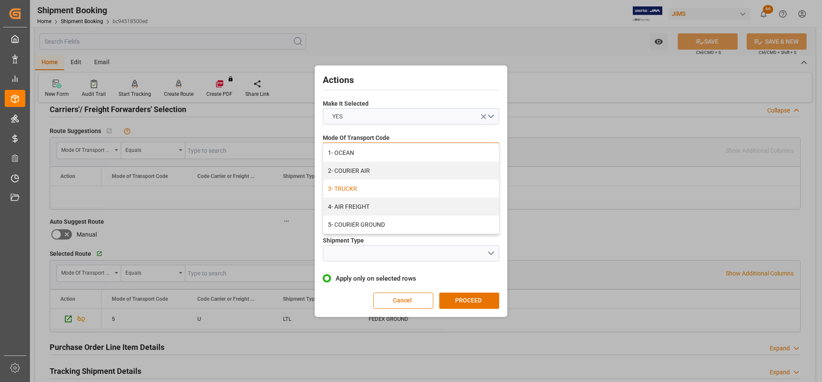
click at [348, 188] on div "3- TRUCKR" at bounding box center [411, 189] width 176 height 18
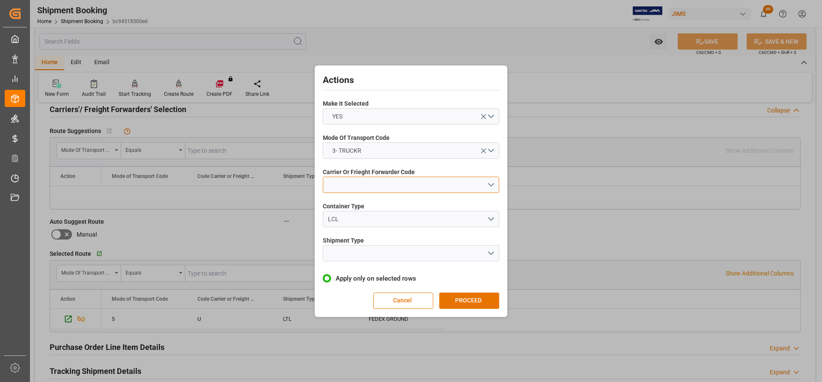
click at [345, 190] on button "open menu" at bounding box center [411, 185] width 176 height 16
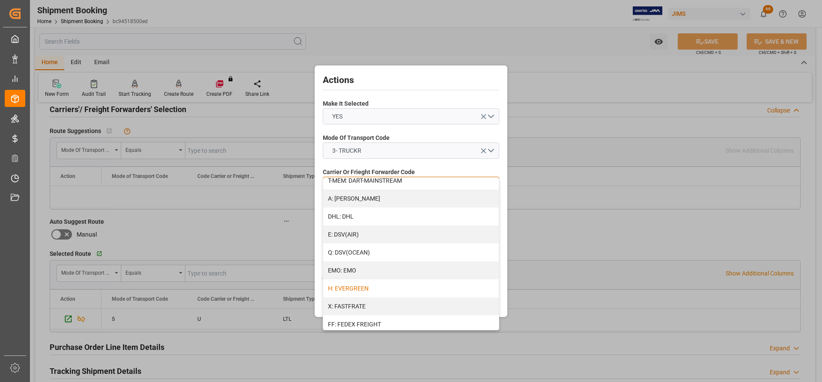
scroll to position [171, 0]
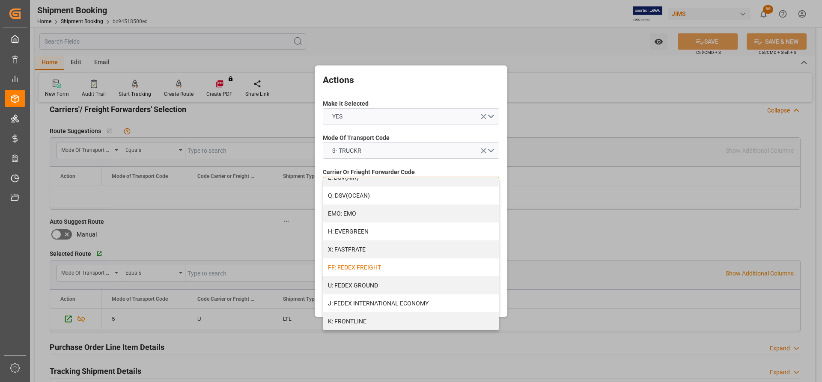
click at [359, 270] on div "FF: FEDEX FREIGHT" at bounding box center [411, 268] width 176 height 18
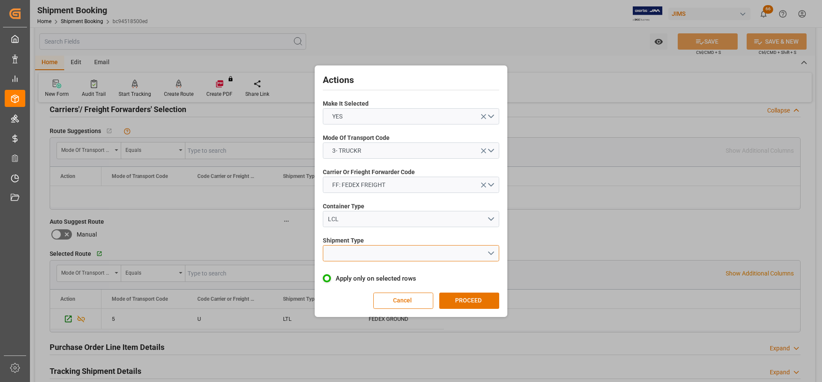
click at [348, 256] on button "open menu" at bounding box center [411, 253] width 176 height 16
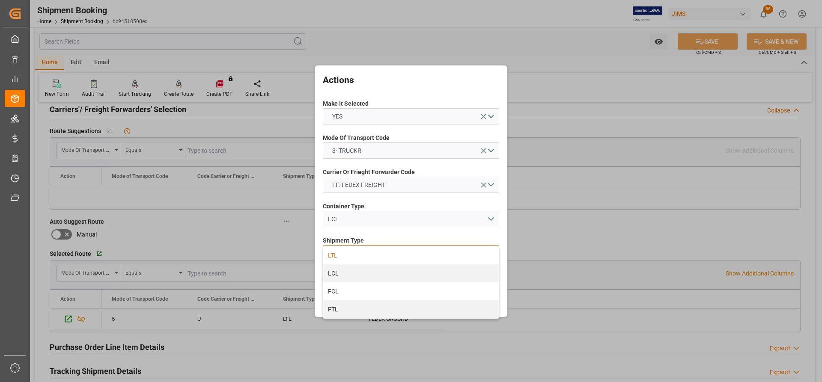
click at [337, 250] on div "LTL" at bounding box center [411, 256] width 176 height 18
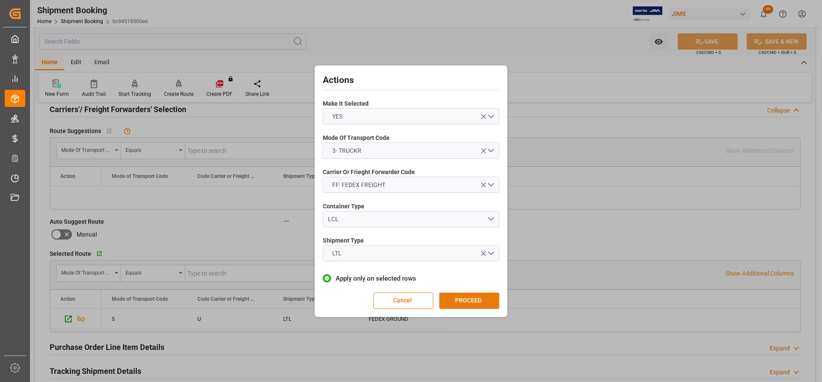
click at [462, 297] on button "PROCEED" at bounding box center [469, 301] width 60 height 16
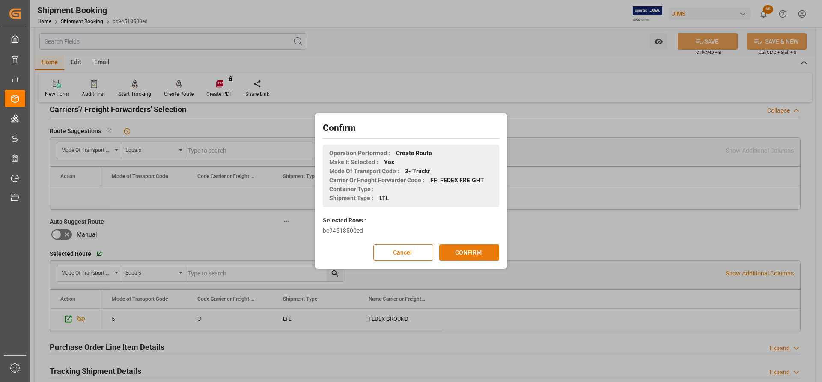
click at [457, 255] on button "CONFIRM" at bounding box center [469, 252] width 60 height 16
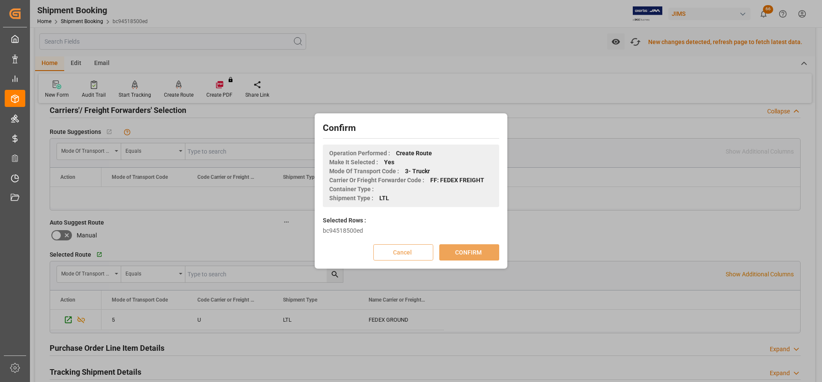
scroll to position [643, 0]
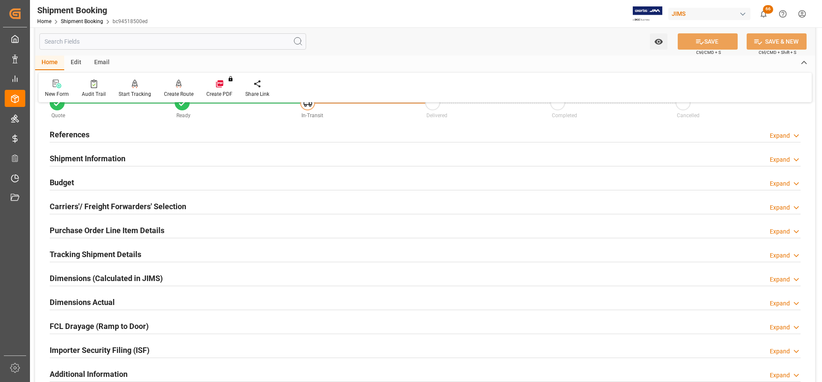
scroll to position [43, 0]
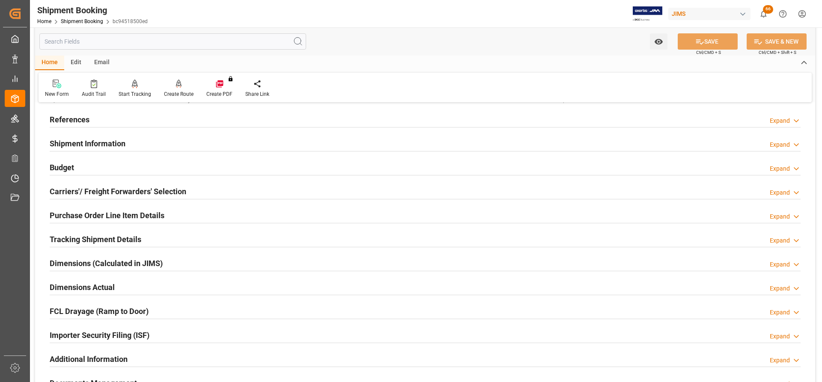
click at [88, 212] on h2 "Purchase Order Line Item Details" at bounding box center [107, 216] width 115 height 12
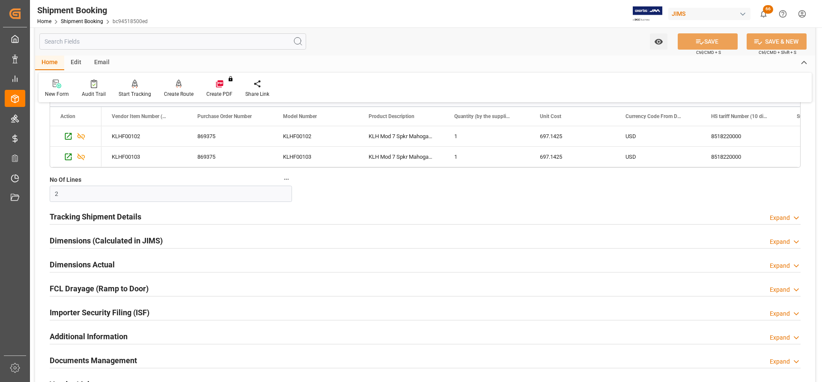
scroll to position [214, 0]
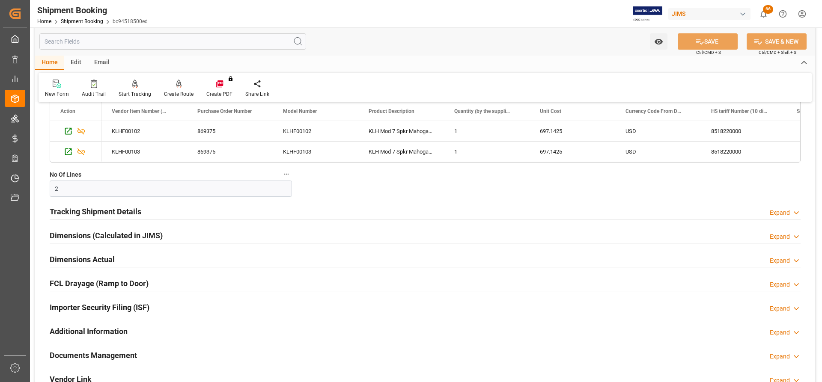
click at [68, 235] on h2 "Dimensions (Calculated in JIMS)" at bounding box center [106, 236] width 113 height 12
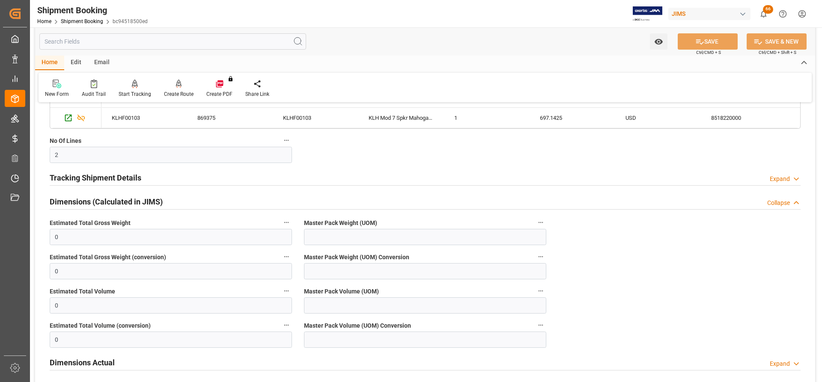
scroll to position [300, 0]
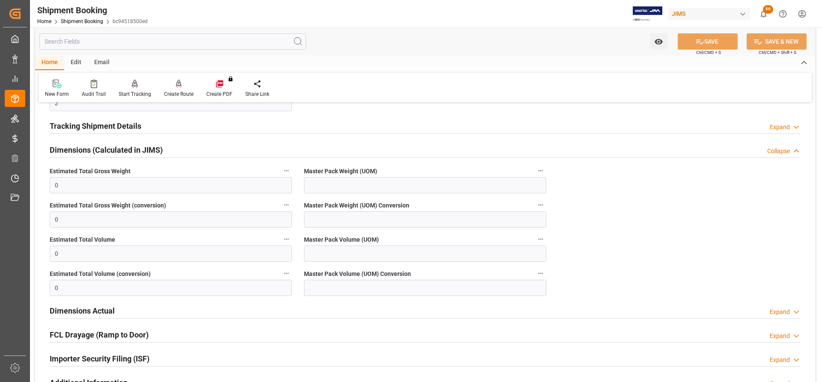
click at [83, 123] on h2 "Tracking Shipment Details" at bounding box center [96, 126] width 92 height 12
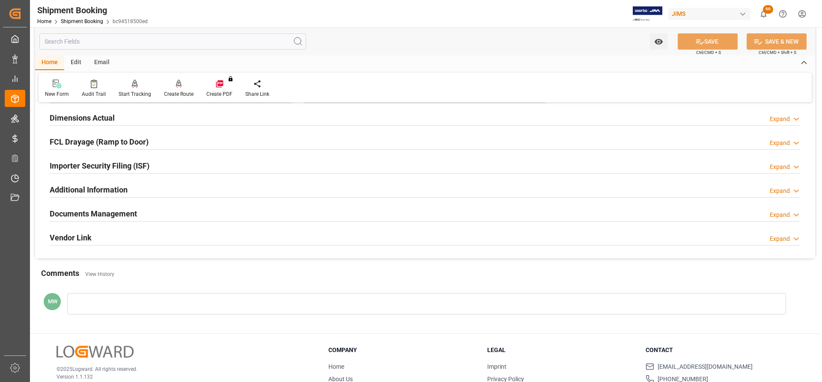
scroll to position [599, 0]
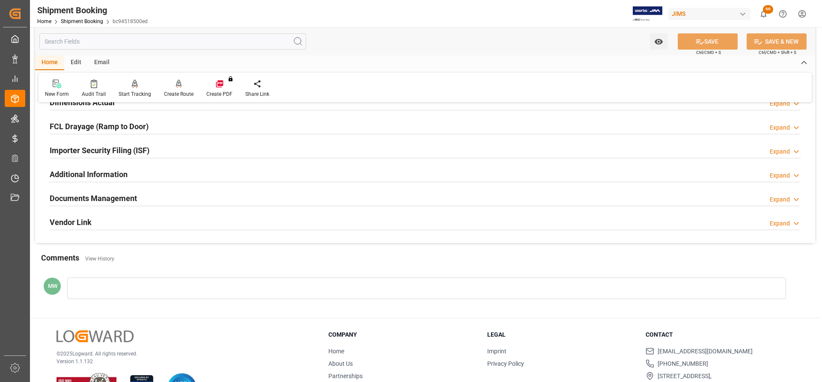
click at [86, 202] on h2 "Documents Management" at bounding box center [93, 199] width 87 height 12
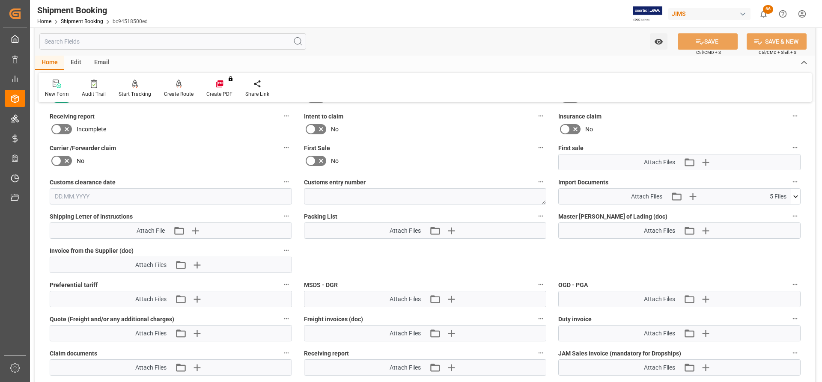
scroll to position [771, 0]
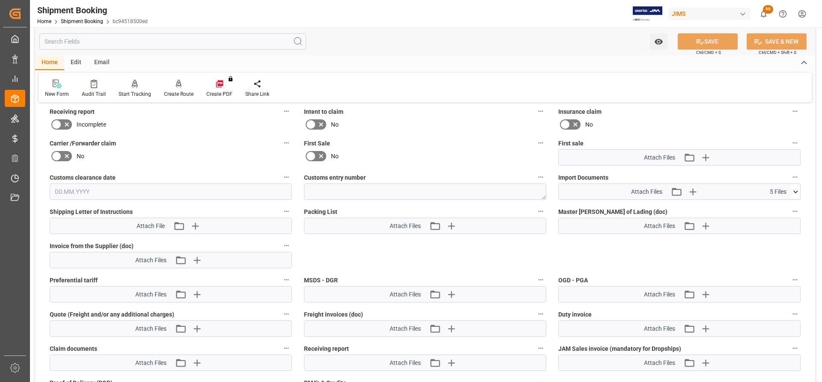
click at [799, 193] on icon at bounding box center [795, 192] width 9 height 9
